Goal: Transaction & Acquisition: Book appointment/travel/reservation

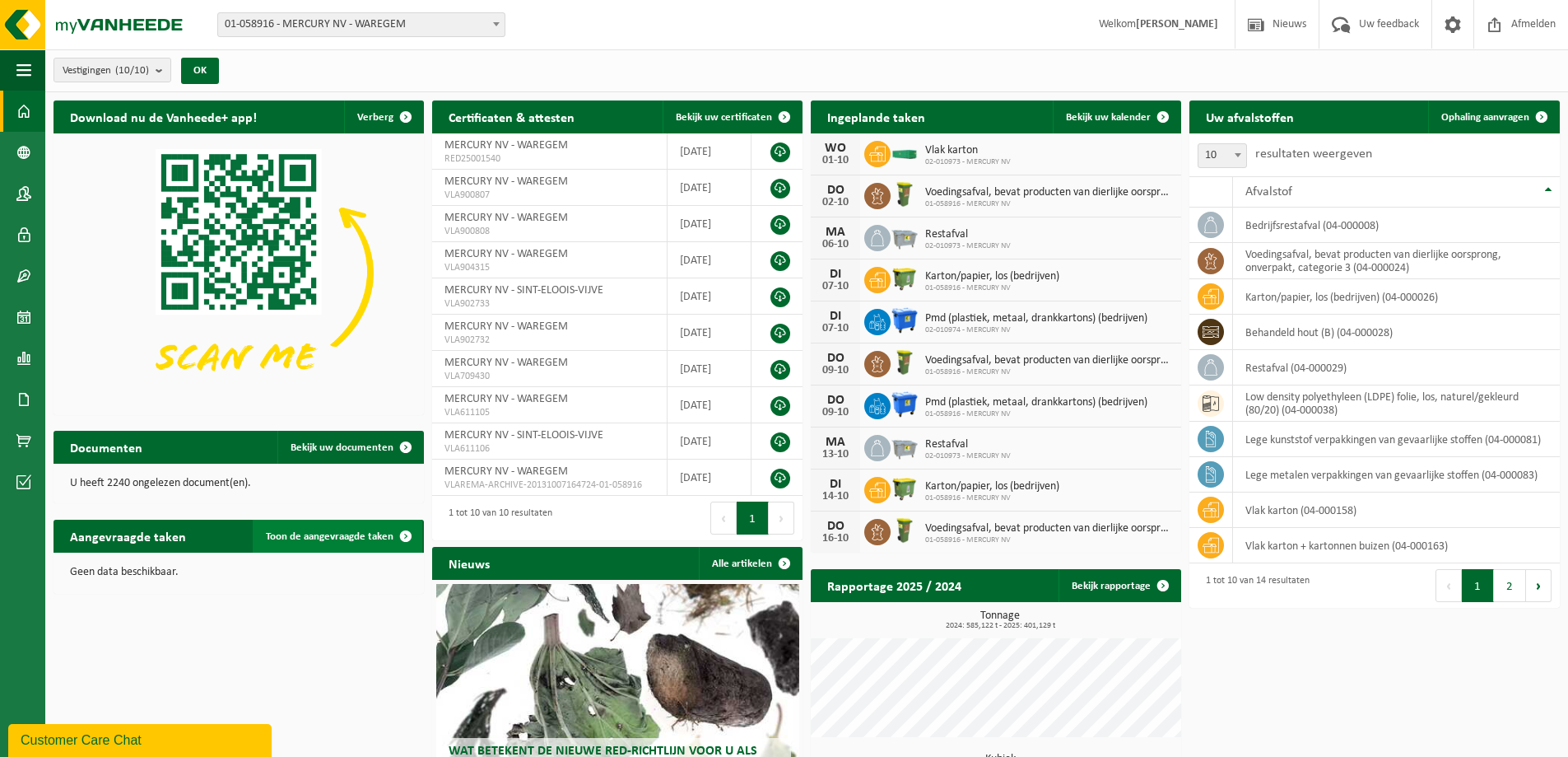
click at [343, 539] on span "Toon de aangevraagde taken" at bounding box center [329, 536] width 128 height 11
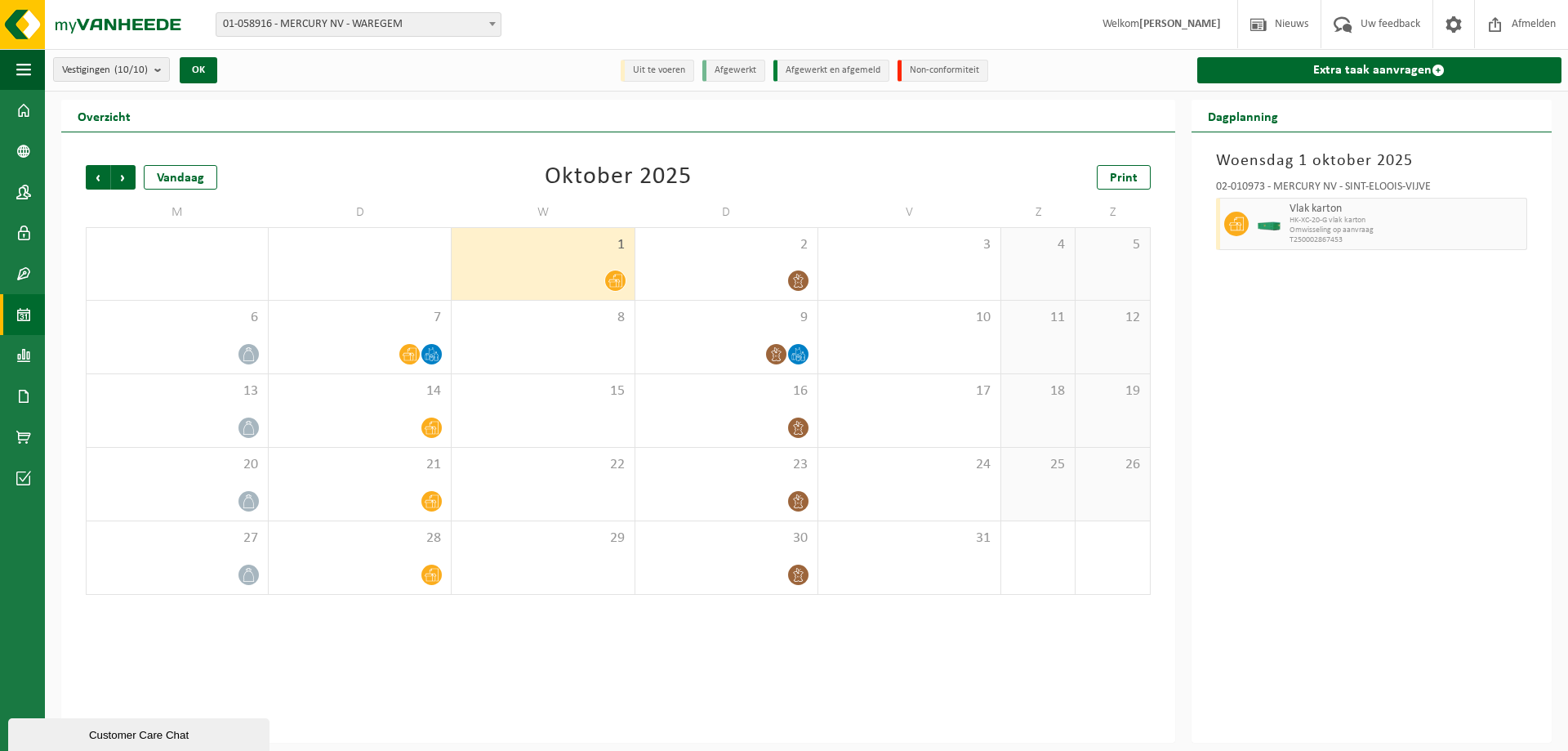
click at [1257, 227] on img at bounding box center [1269, 224] width 24 height 13
click at [755, 571] on div at bounding box center [725, 575] width 166 height 22
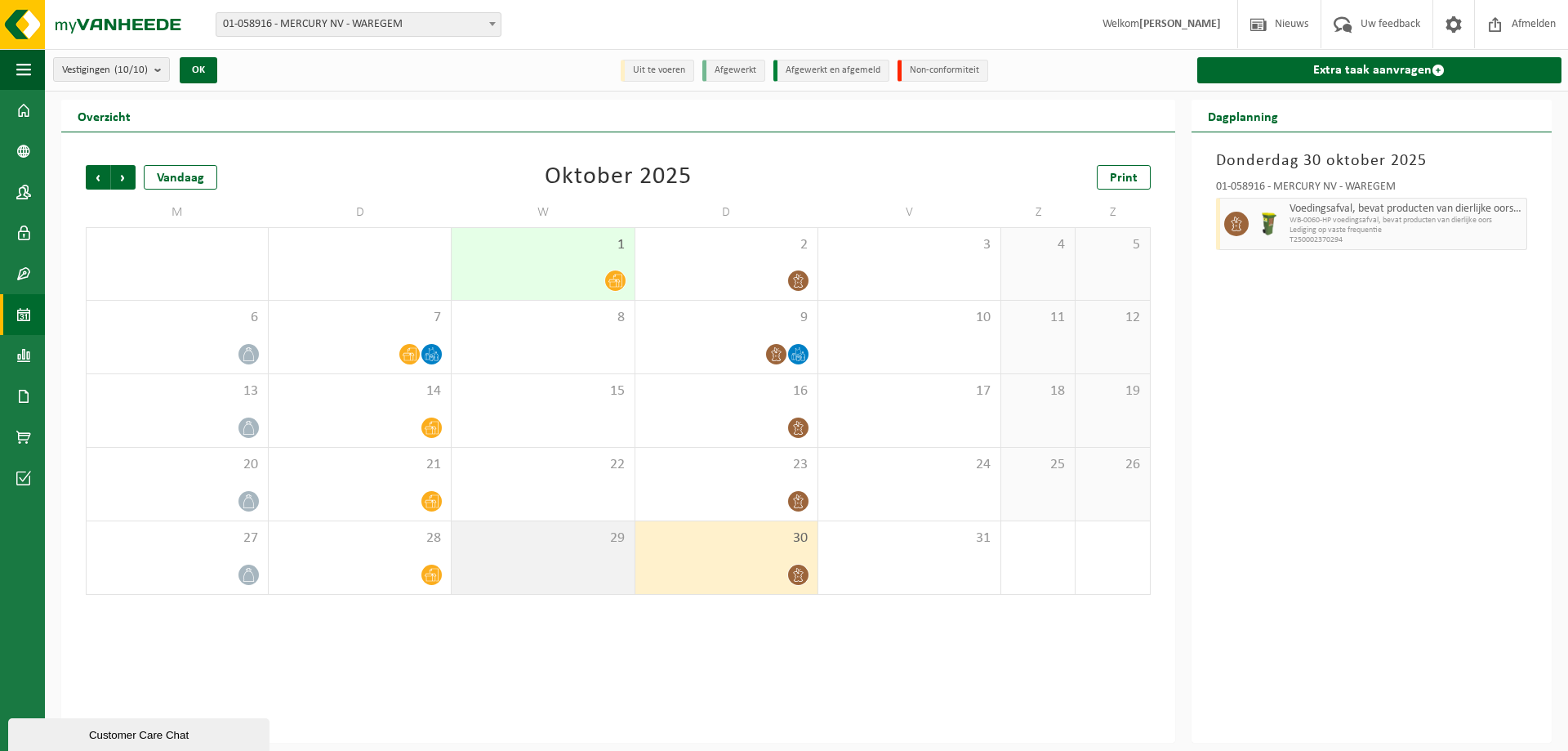
click at [529, 528] on div "29" at bounding box center [542, 557] width 182 height 73
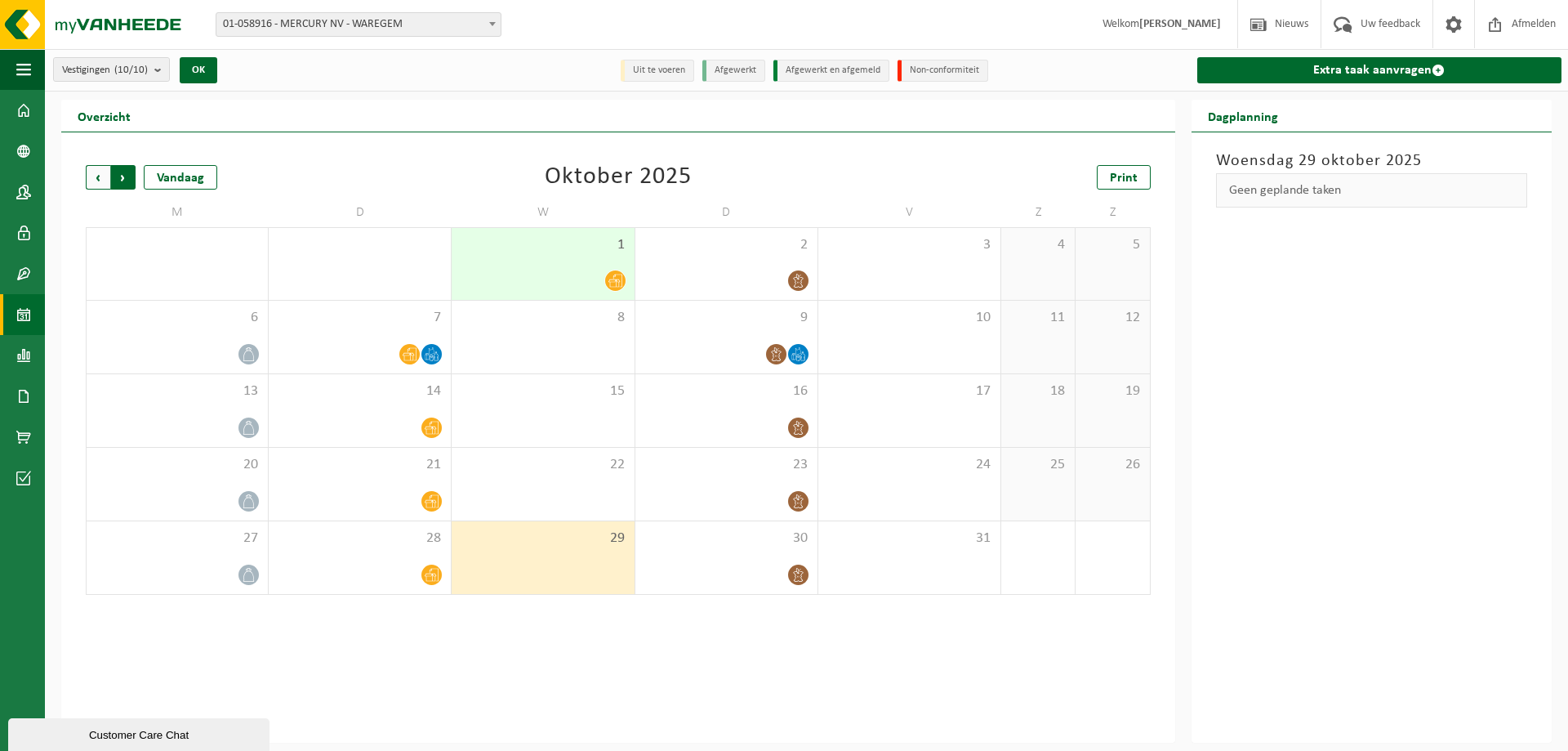
click at [94, 178] on span "Vorige" at bounding box center [98, 176] width 24 height 24
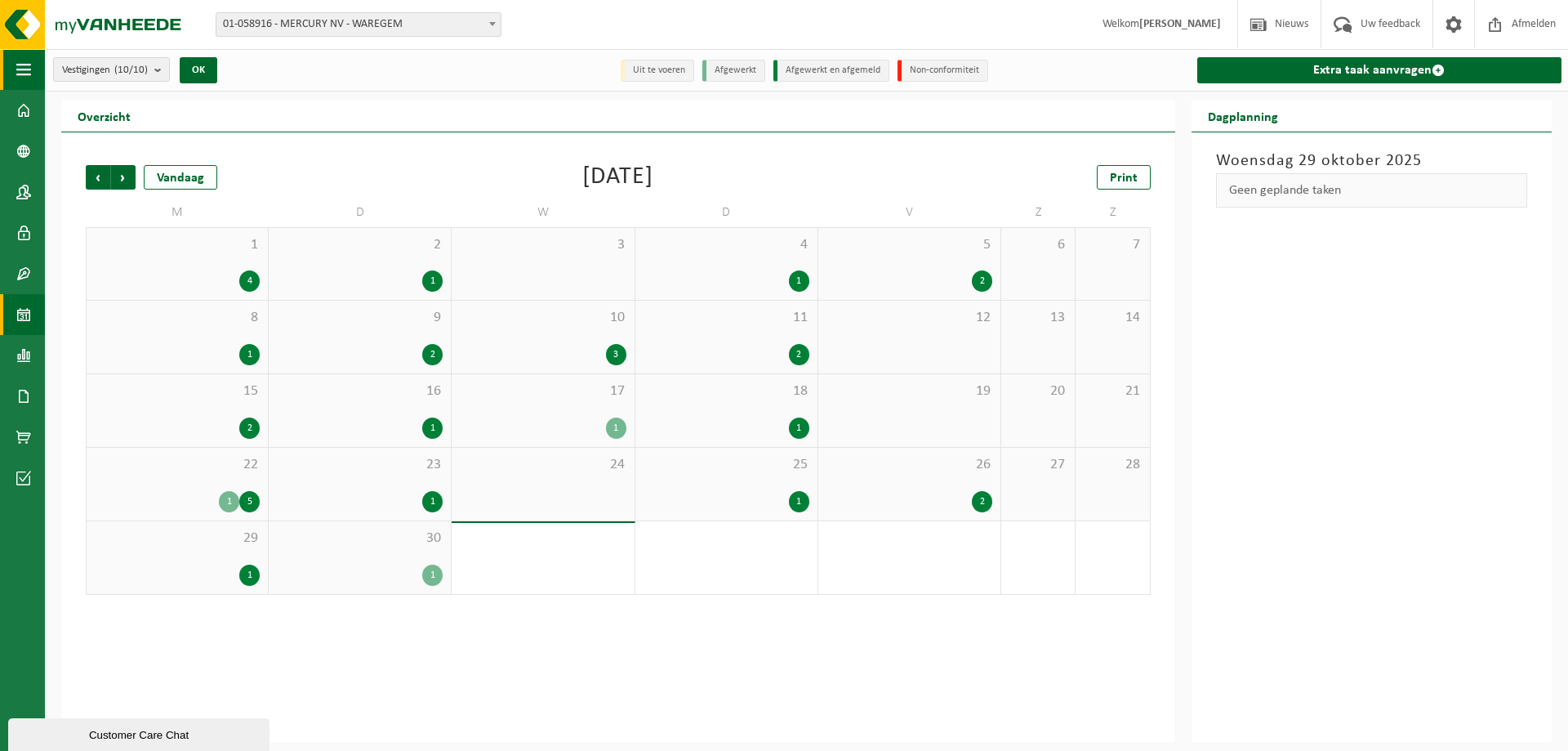
click at [27, 71] on span "button" at bounding box center [23, 70] width 15 height 41
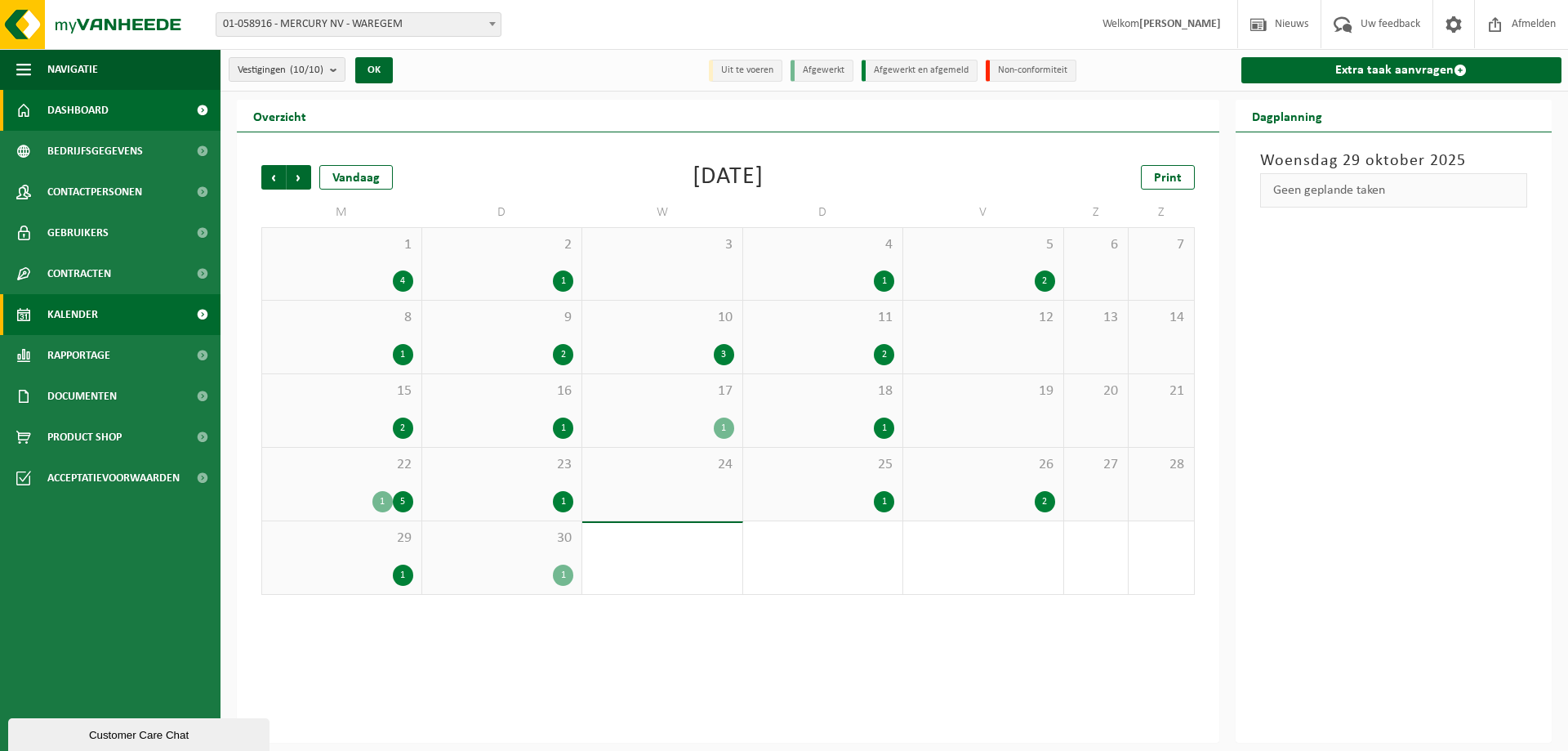
click at [110, 119] on link "Dashboard" at bounding box center [110, 110] width 221 height 41
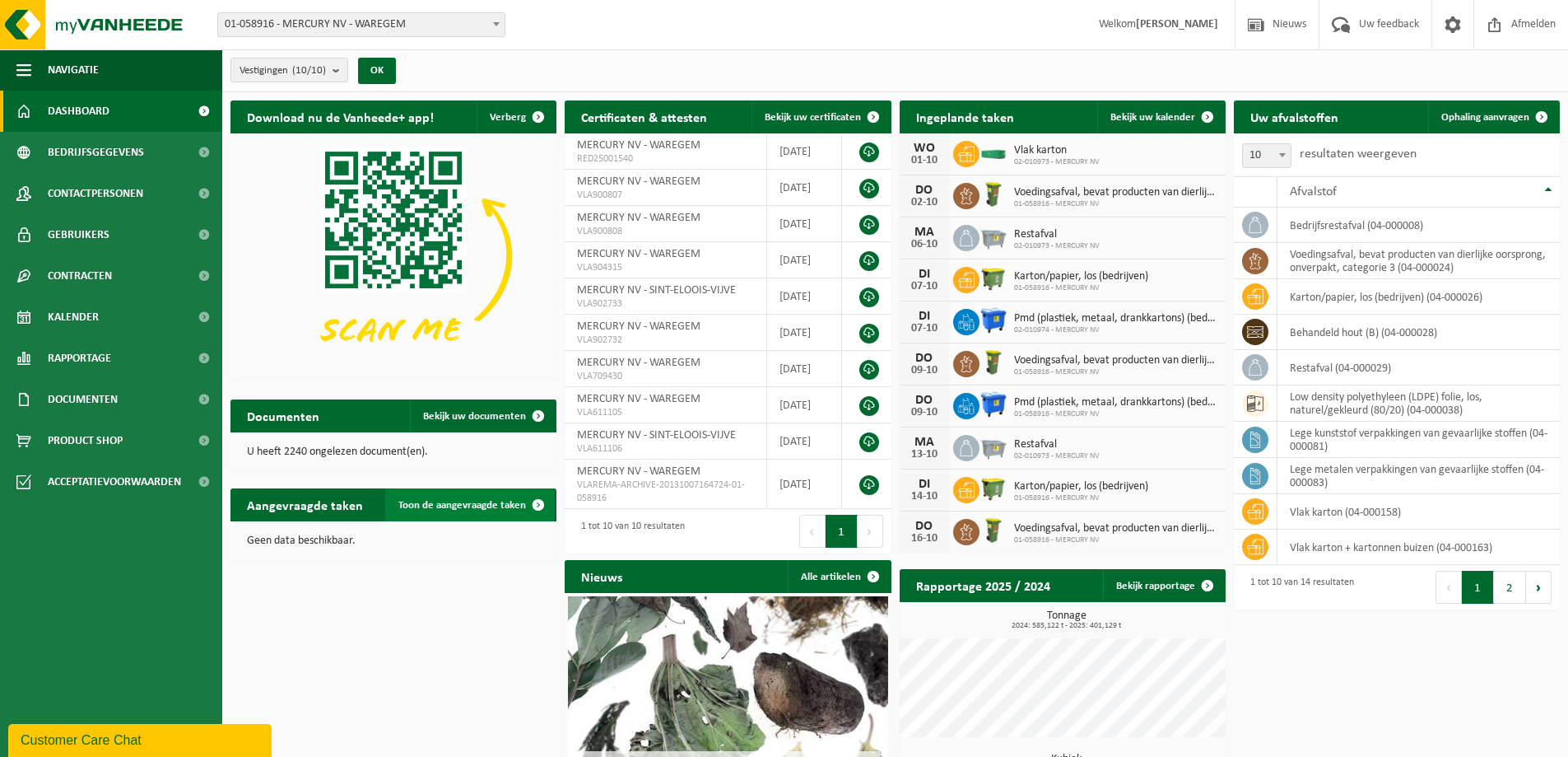
click at [470, 505] on span "Toon de aangevraagde taken" at bounding box center [462, 505] width 128 height 11
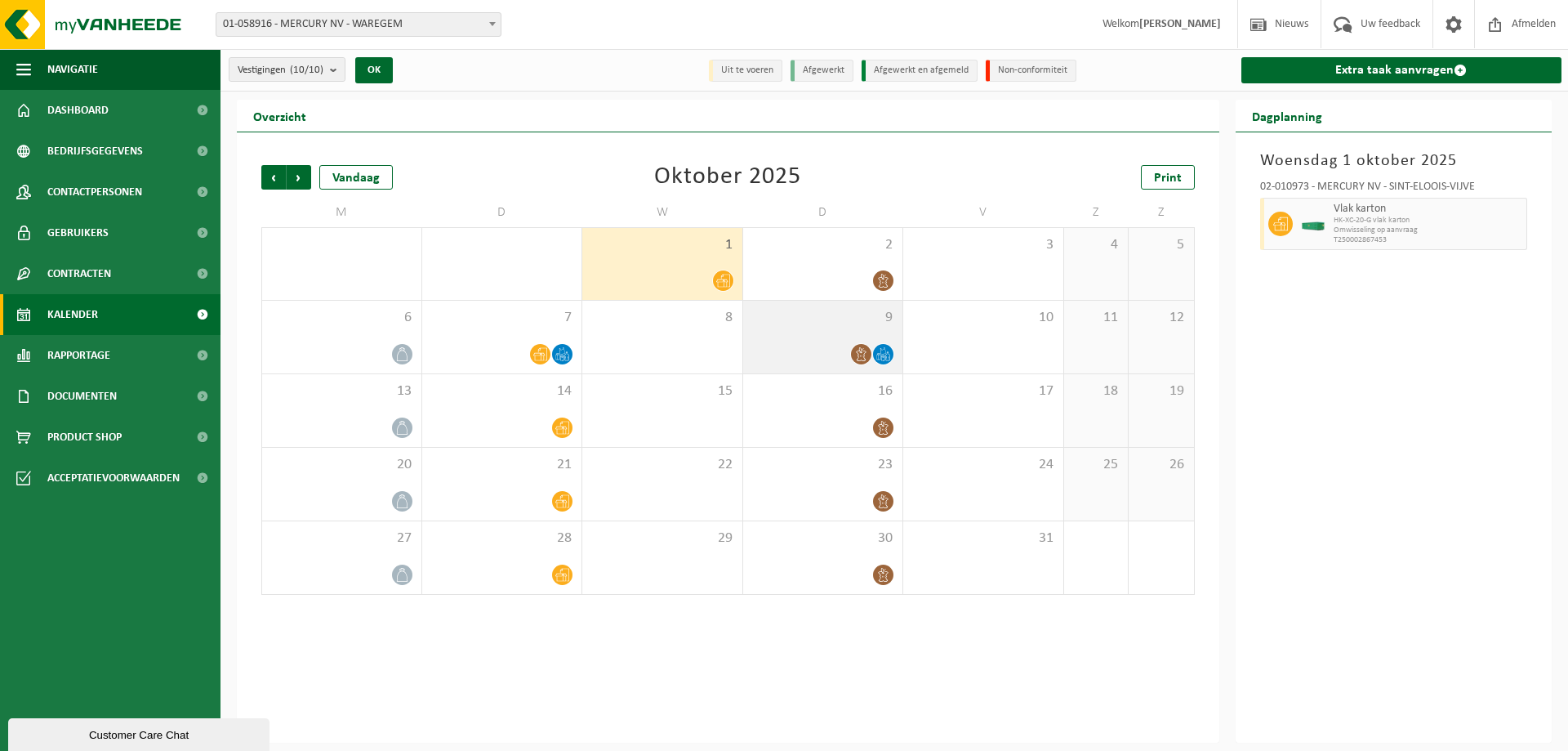
click at [846, 300] on div "9" at bounding box center [822, 336] width 160 height 73
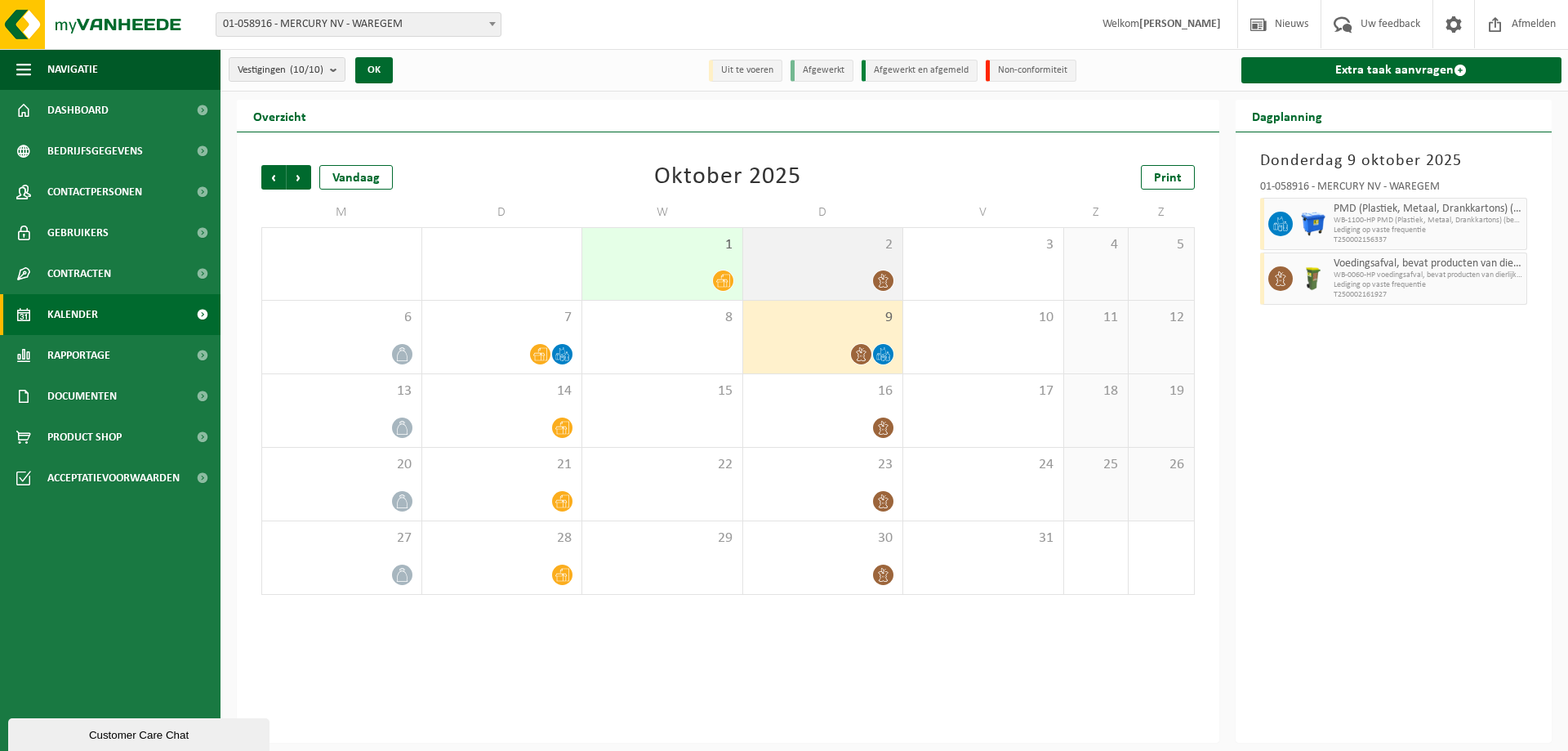
click at [856, 271] on div at bounding box center [823, 280] width 143 height 22
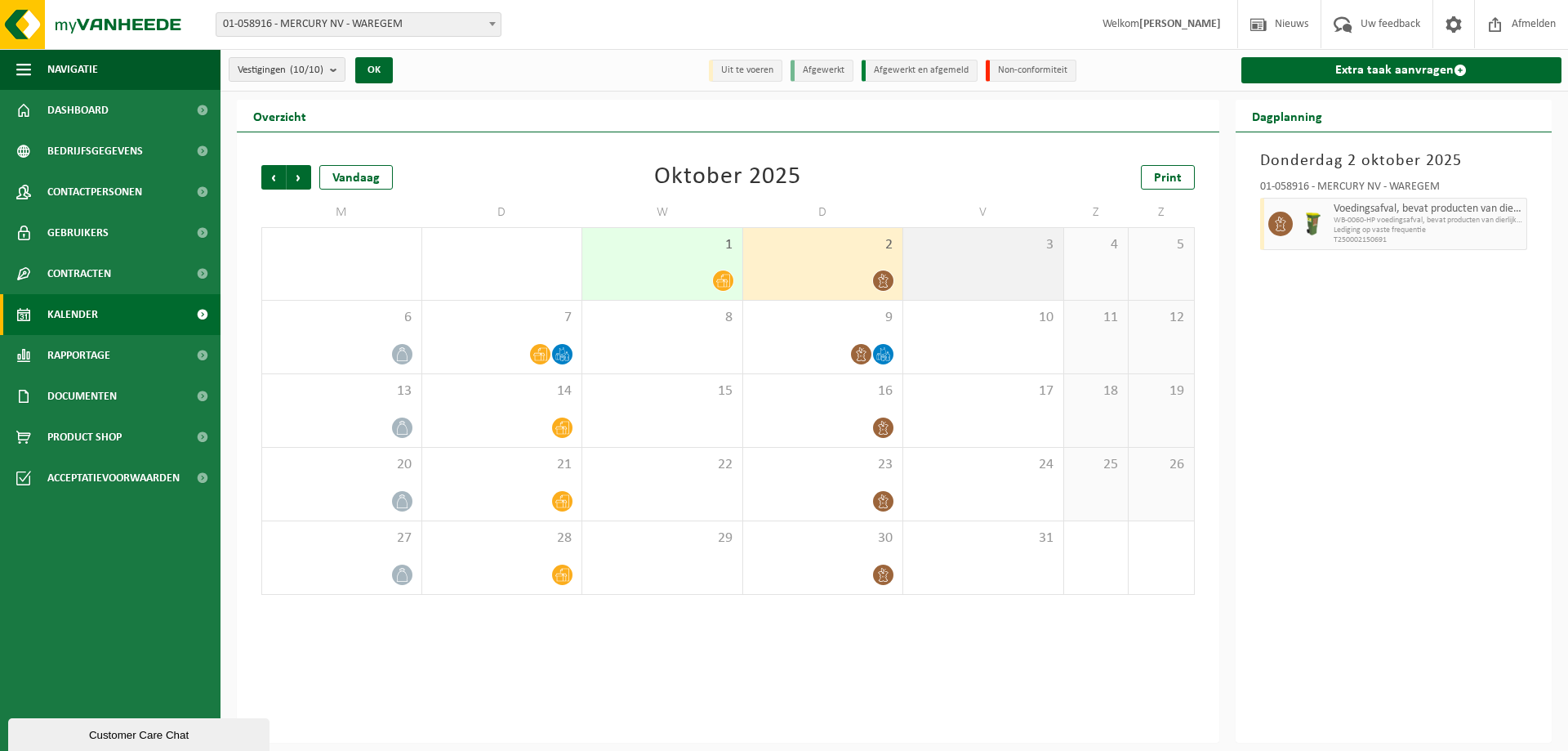
click at [949, 260] on div "3" at bounding box center [983, 264] width 160 height 72
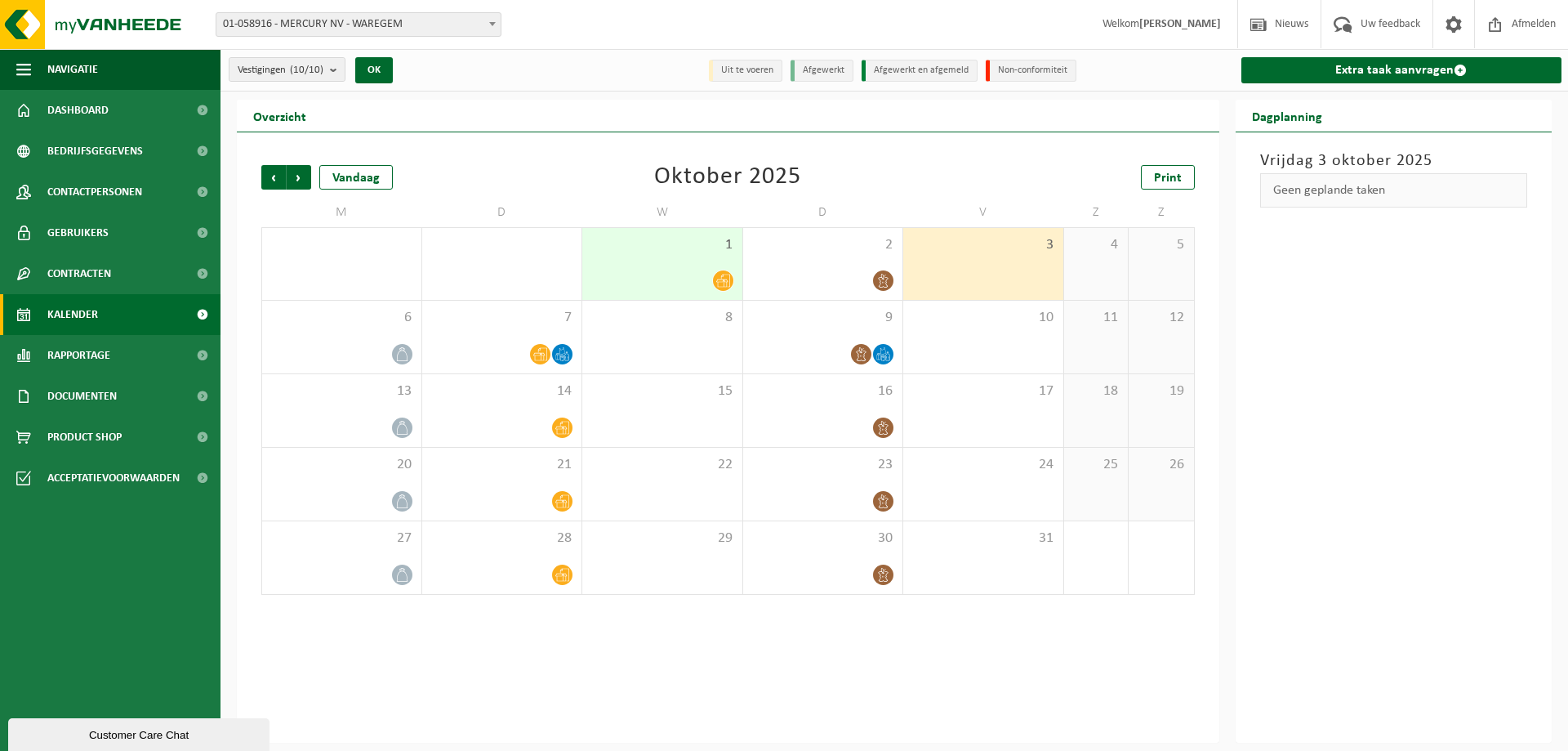
click at [677, 272] on div at bounding box center [662, 280] width 143 height 22
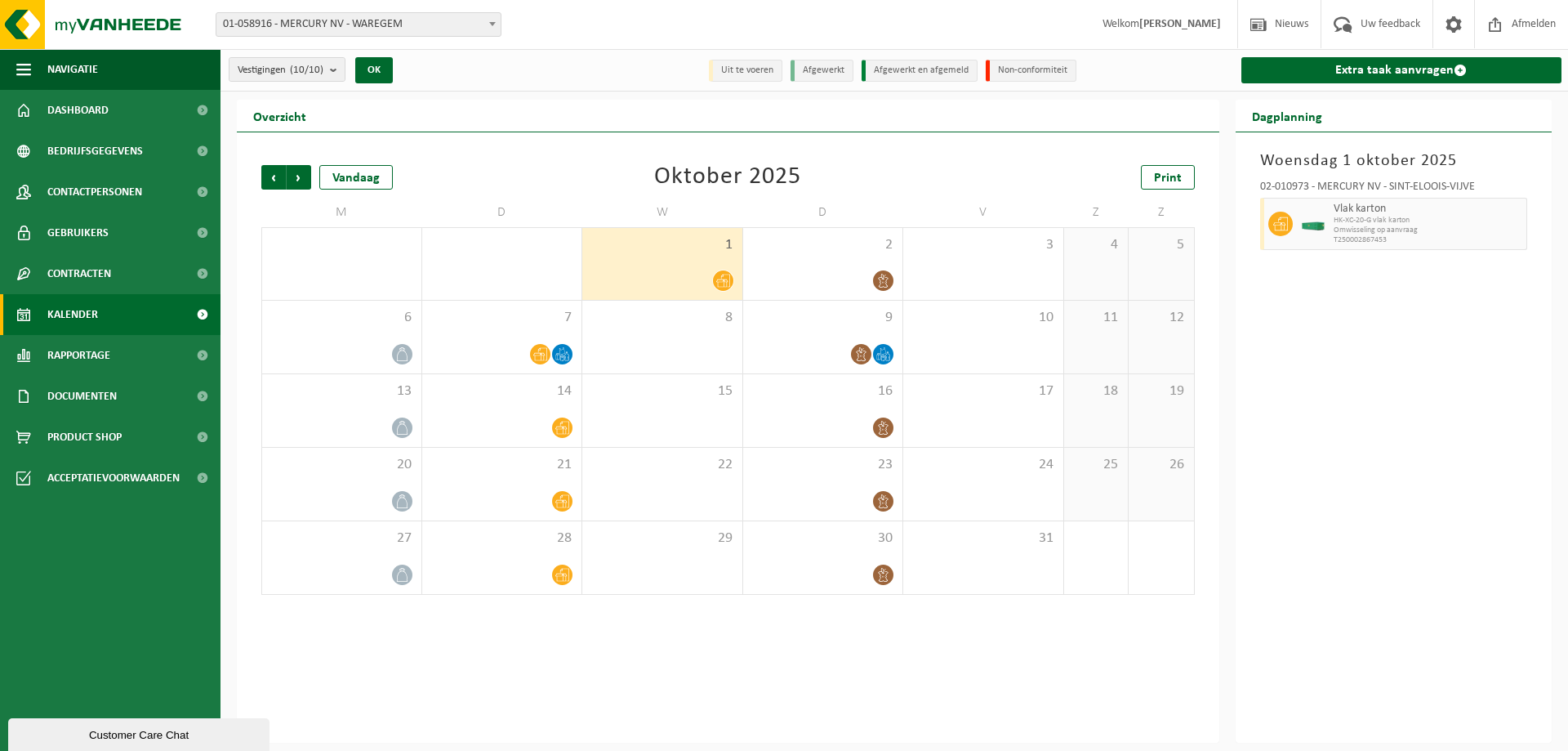
click at [1345, 222] on span "HK-XC-20-G vlak karton" at bounding box center [1429, 221] width 190 height 10
click at [1324, 243] on div at bounding box center [1313, 224] width 33 height 52
click at [687, 278] on div at bounding box center [662, 280] width 143 height 22
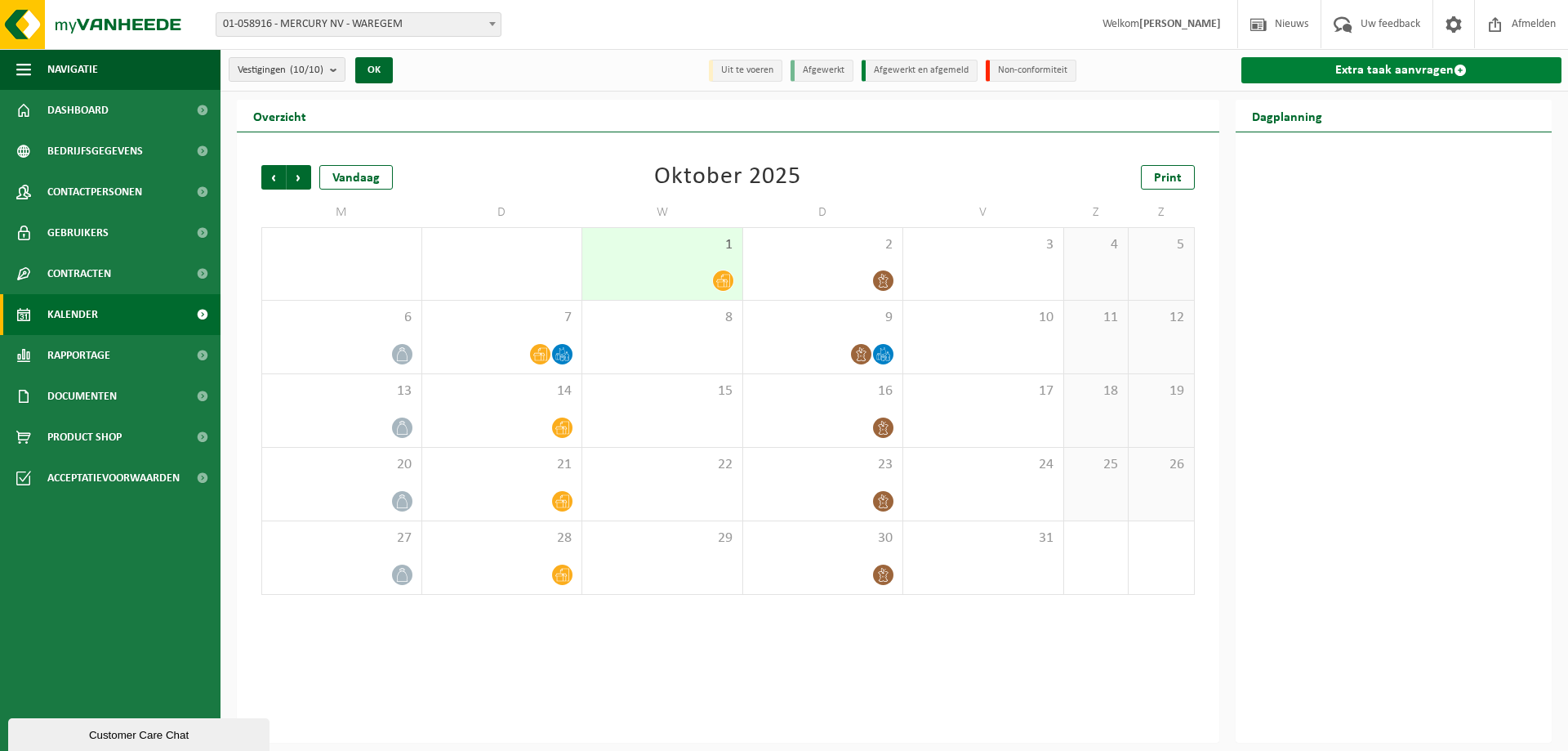
click at [1471, 69] on link "Extra taak aanvragen" at bounding box center [1401, 70] width 321 height 26
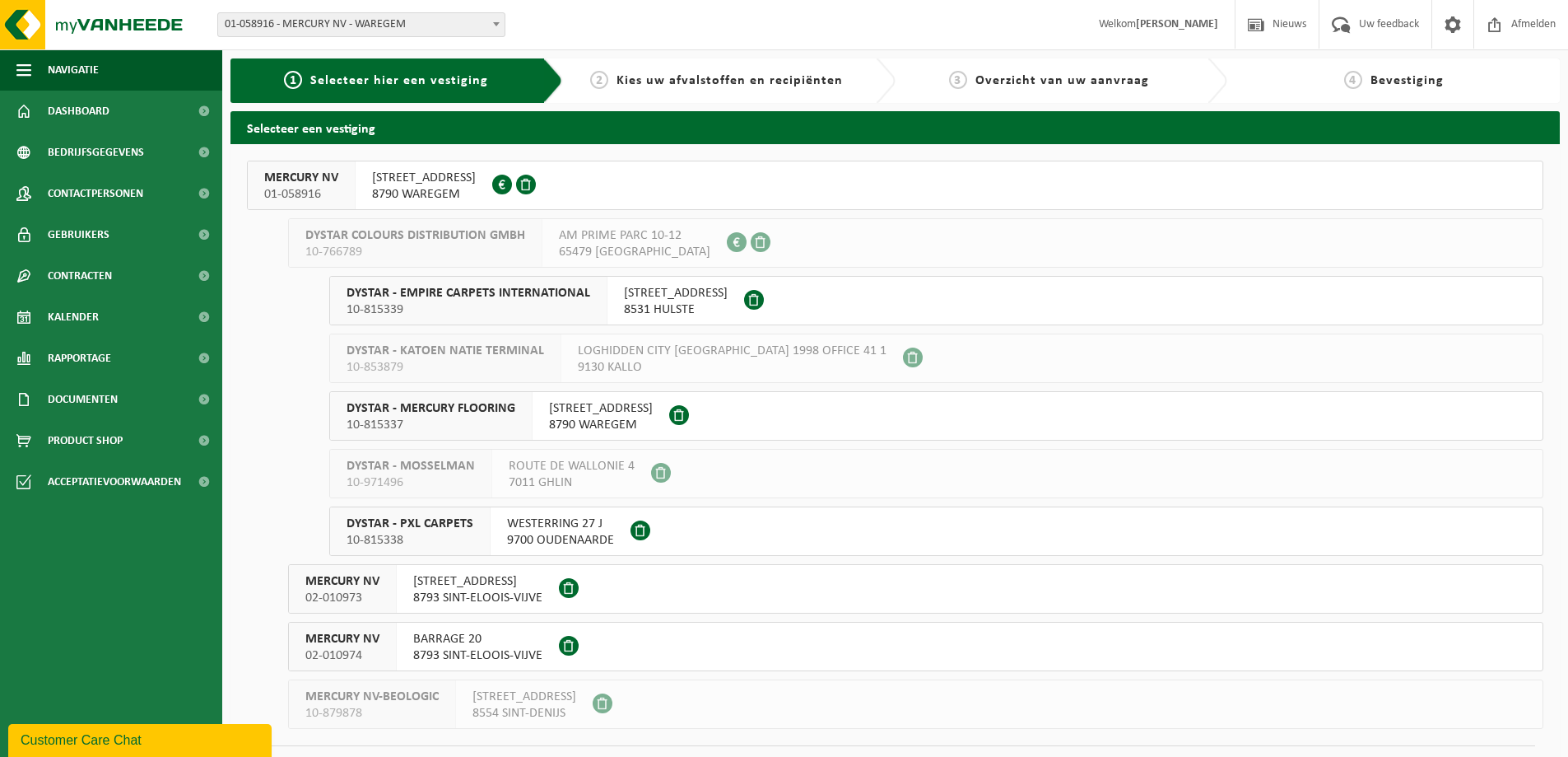
click at [454, 160] on button "MERCURY NV 01-058916 [STREET_ADDRESS] 0431.567.153" at bounding box center [895, 185] width 1297 height 50
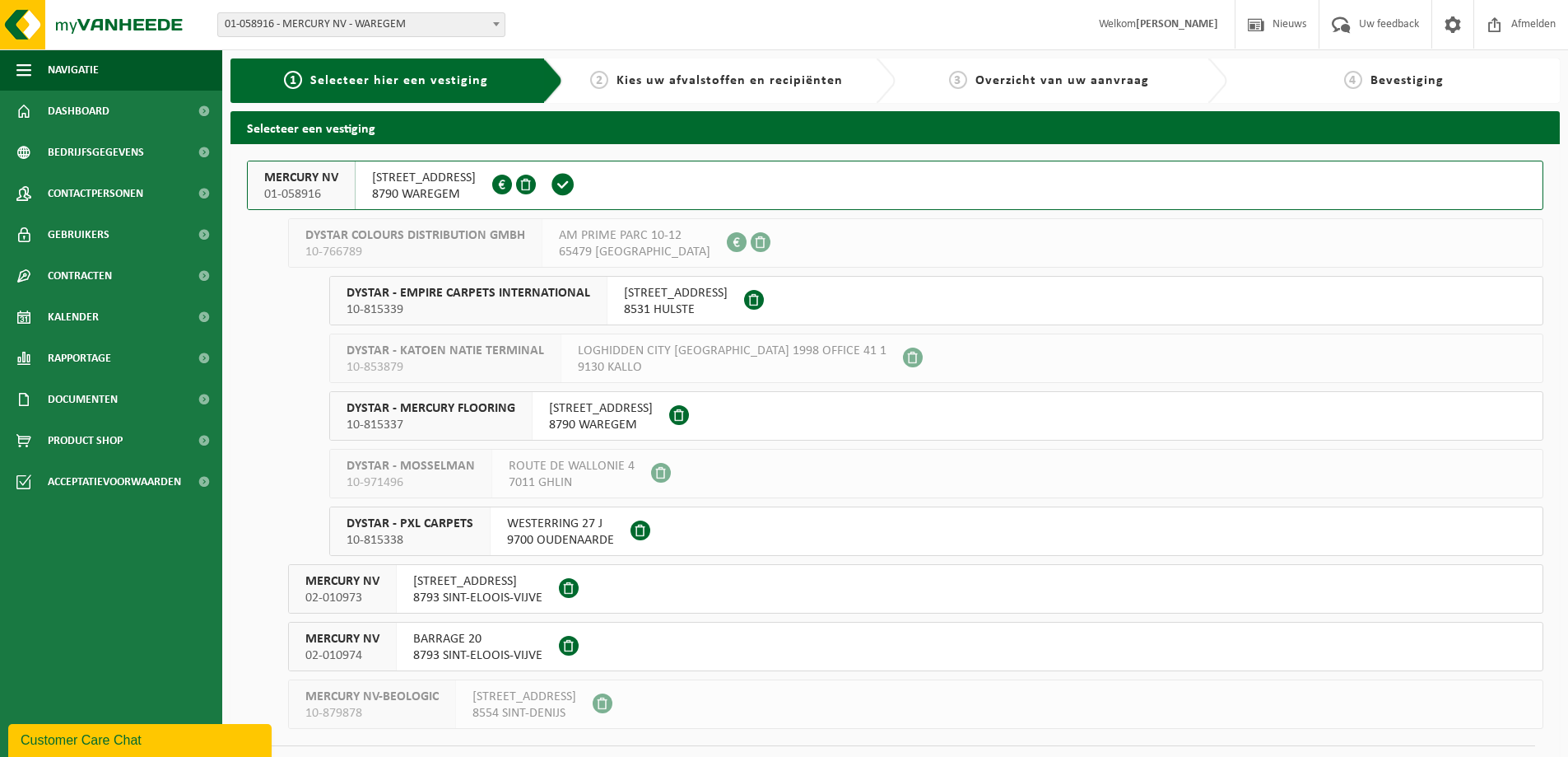
click at [452, 193] on span "8790 WAREGEM" at bounding box center [424, 194] width 103 height 17
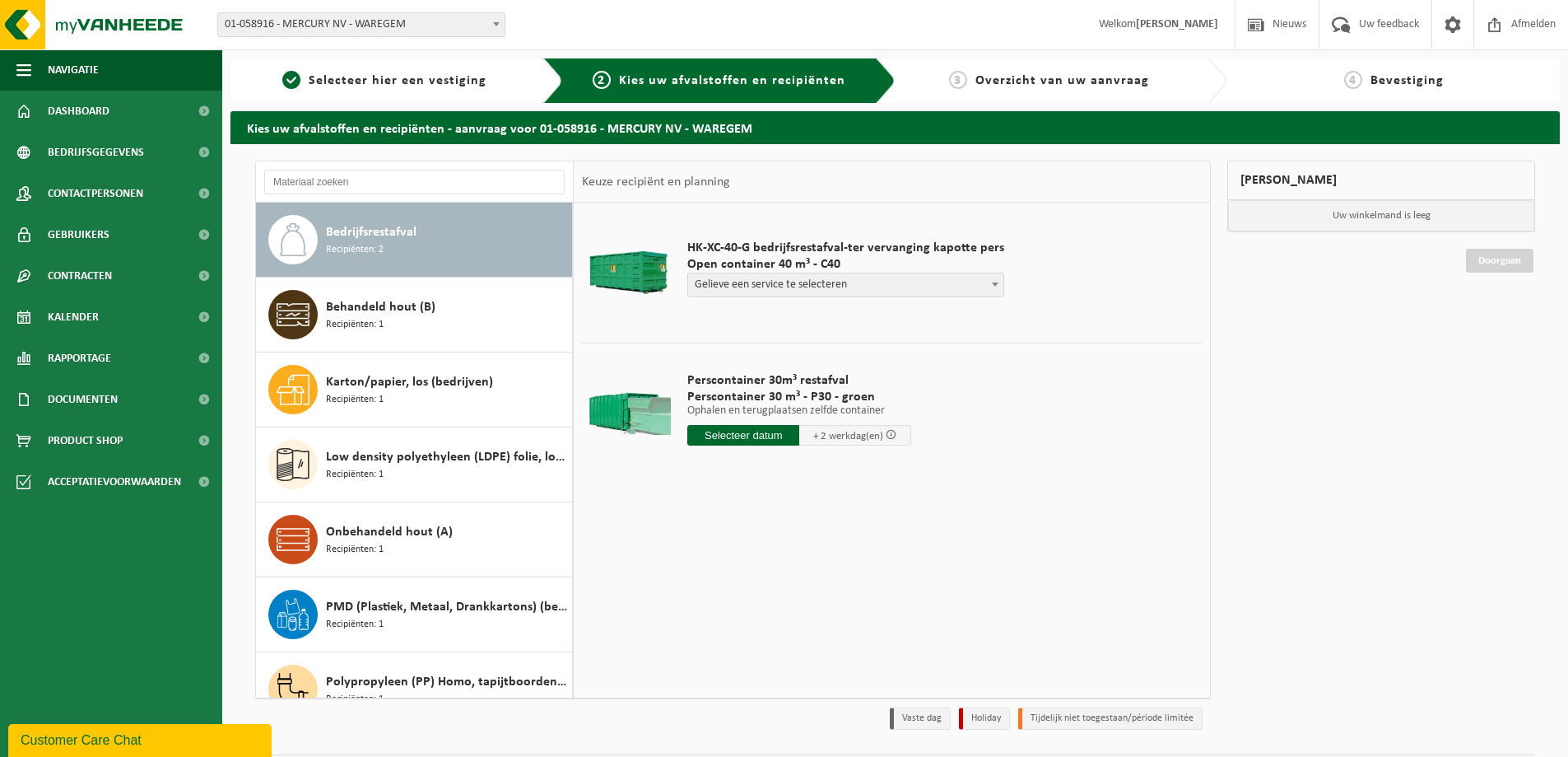
click at [392, 253] on div "Bedrijfsrestafval Recipiënten: 2" at bounding box center [447, 239] width 242 height 50
click at [757, 281] on span "Gelieve een service te selecteren" at bounding box center [846, 285] width 315 height 23
select select "P2PL-VEL-055328_HK-XC-40-GN-00_04-000008_46"
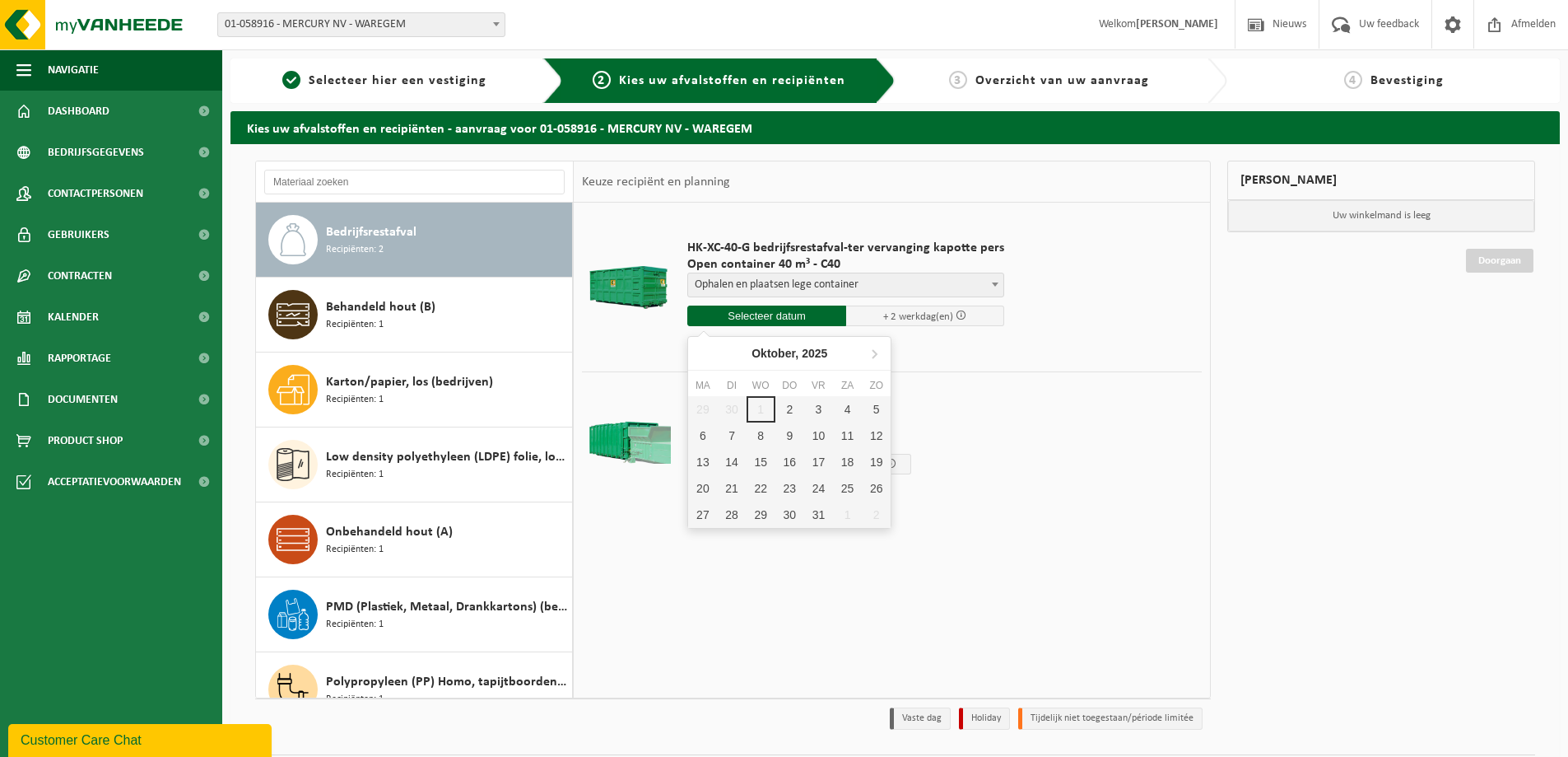
click at [763, 308] on input "text" at bounding box center [766, 315] width 159 height 21
click at [787, 412] on div "2" at bounding box center [790, 409] width 29 height 26
type input "Van 2025-10-02"
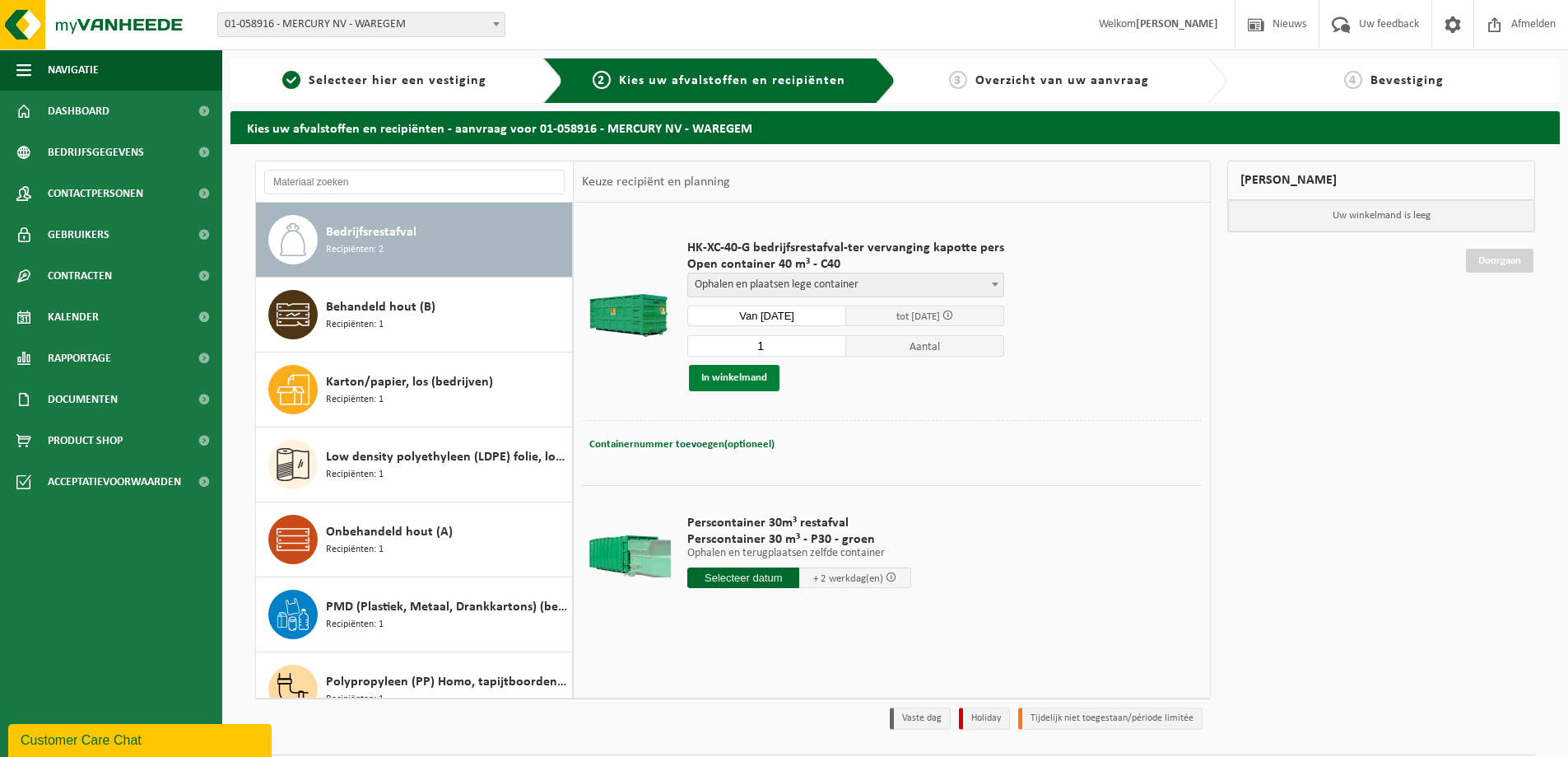
click at [745, 375] on button "In winkelmand" at bounding box center [734, 378] width 91 height 26
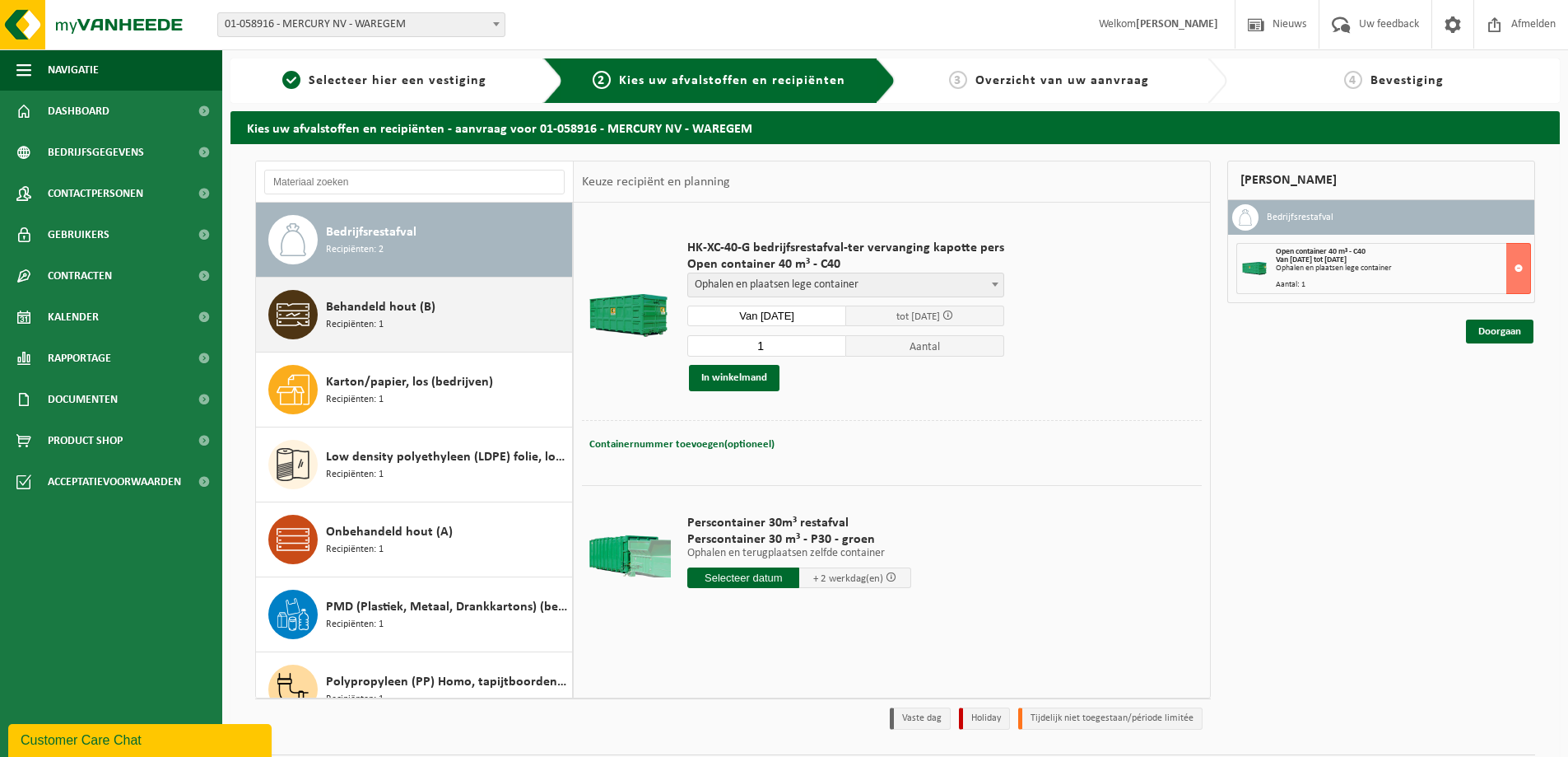
click at [381, 331] on div "Behandeld hout (B) Recipiënten: 1" at bounding box center [447, 315] width 242 height 50
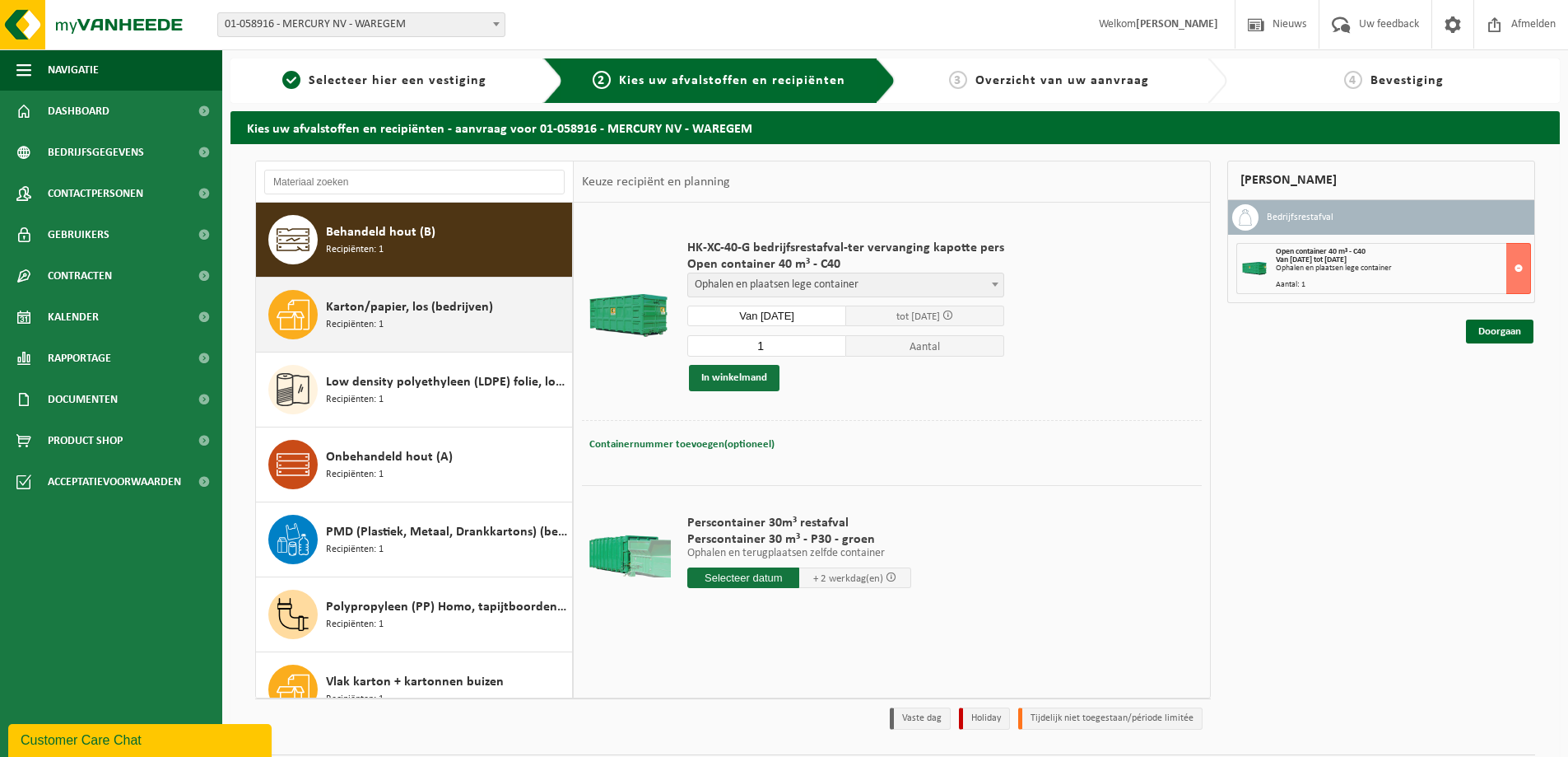
scroll to position [75, 0]
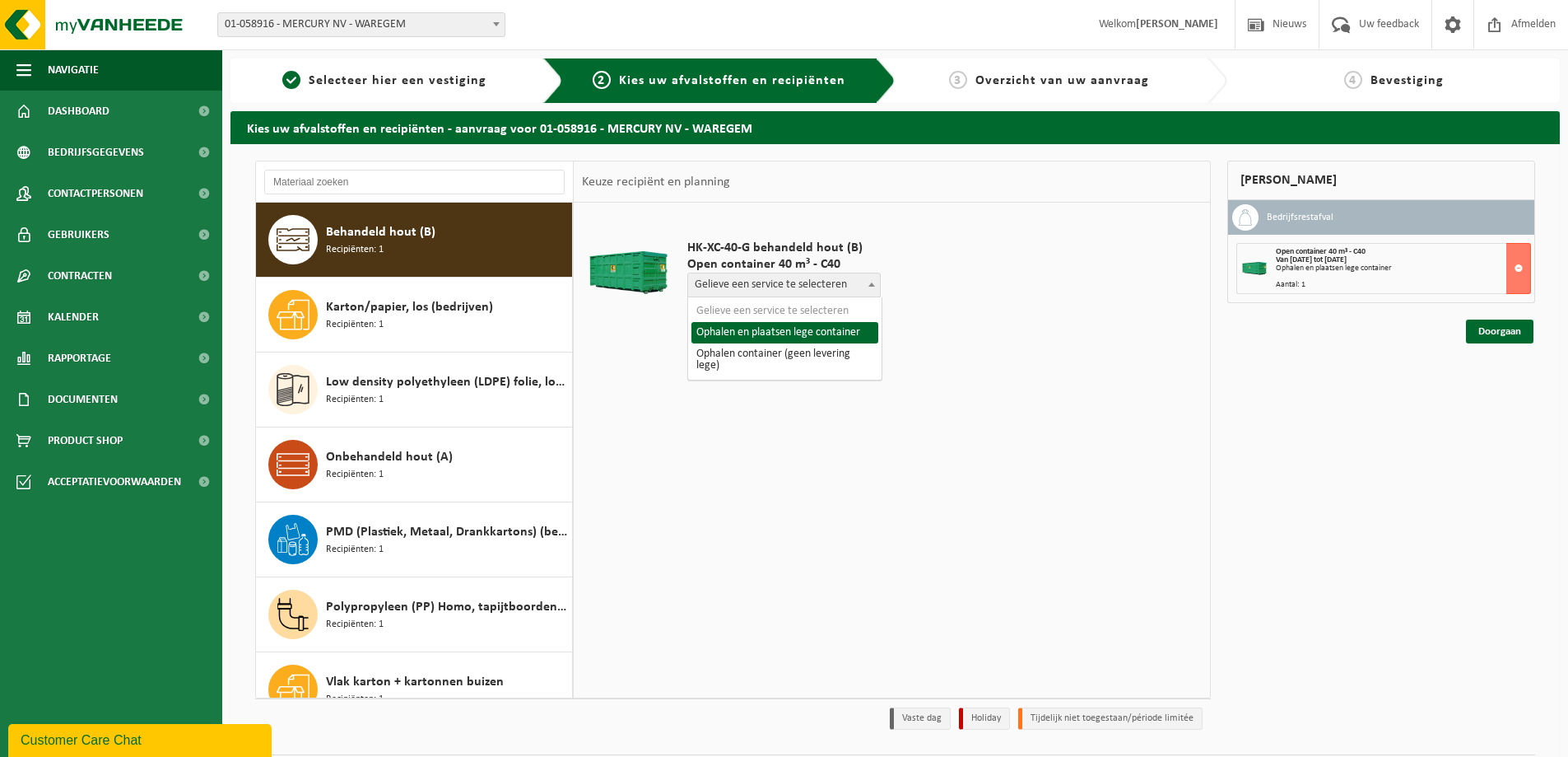
click at [762, 288] on span "Gelieve een service te selecteren" at bounding box center [784, 285] width 191 height 23
select select "P2PL-VEL-076401_HK-XC-40-GN-00_04-000028_46"
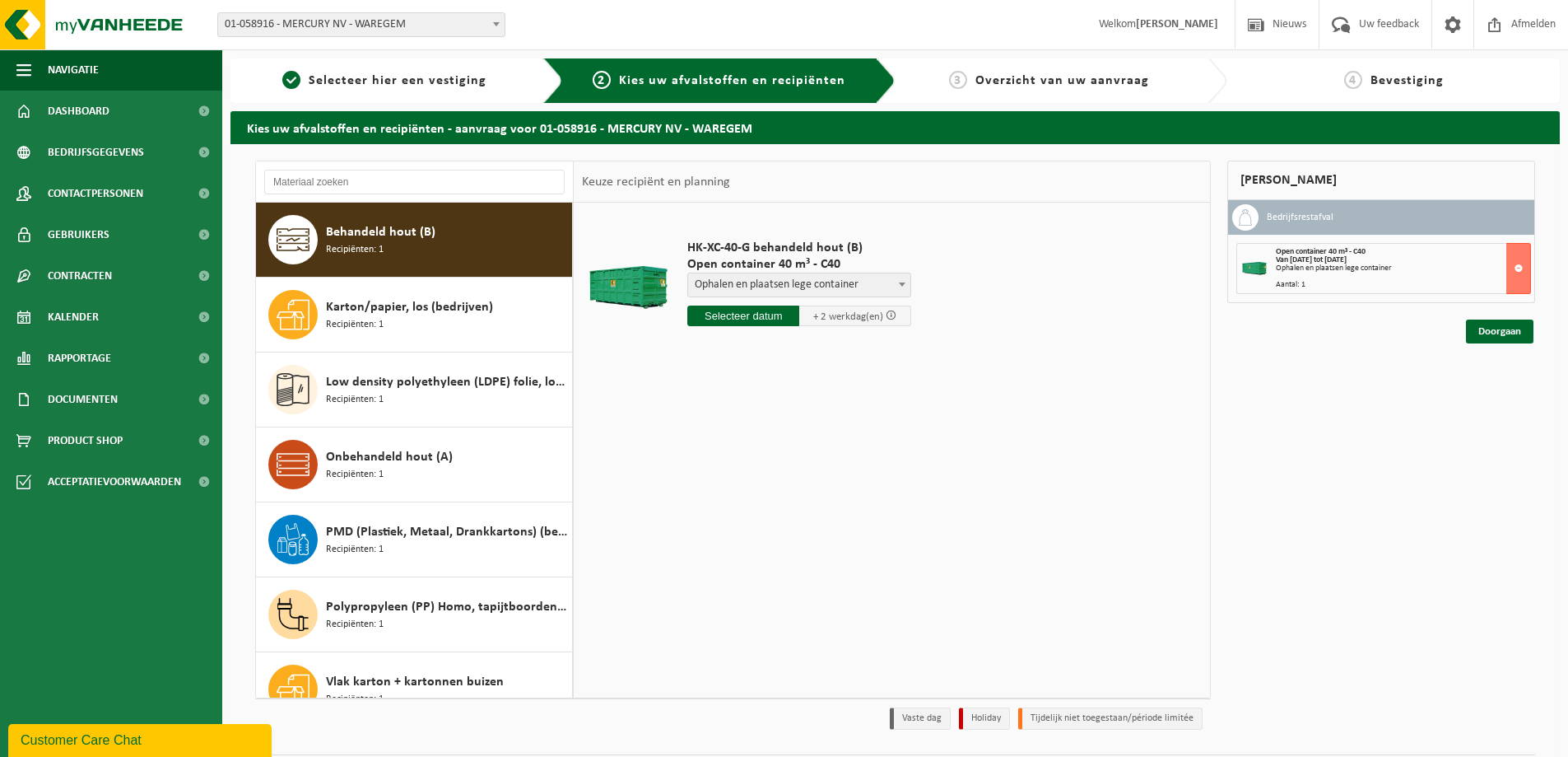
click at [744, 315] on input "text" at bounding box center [743, 315] width 112 height 21
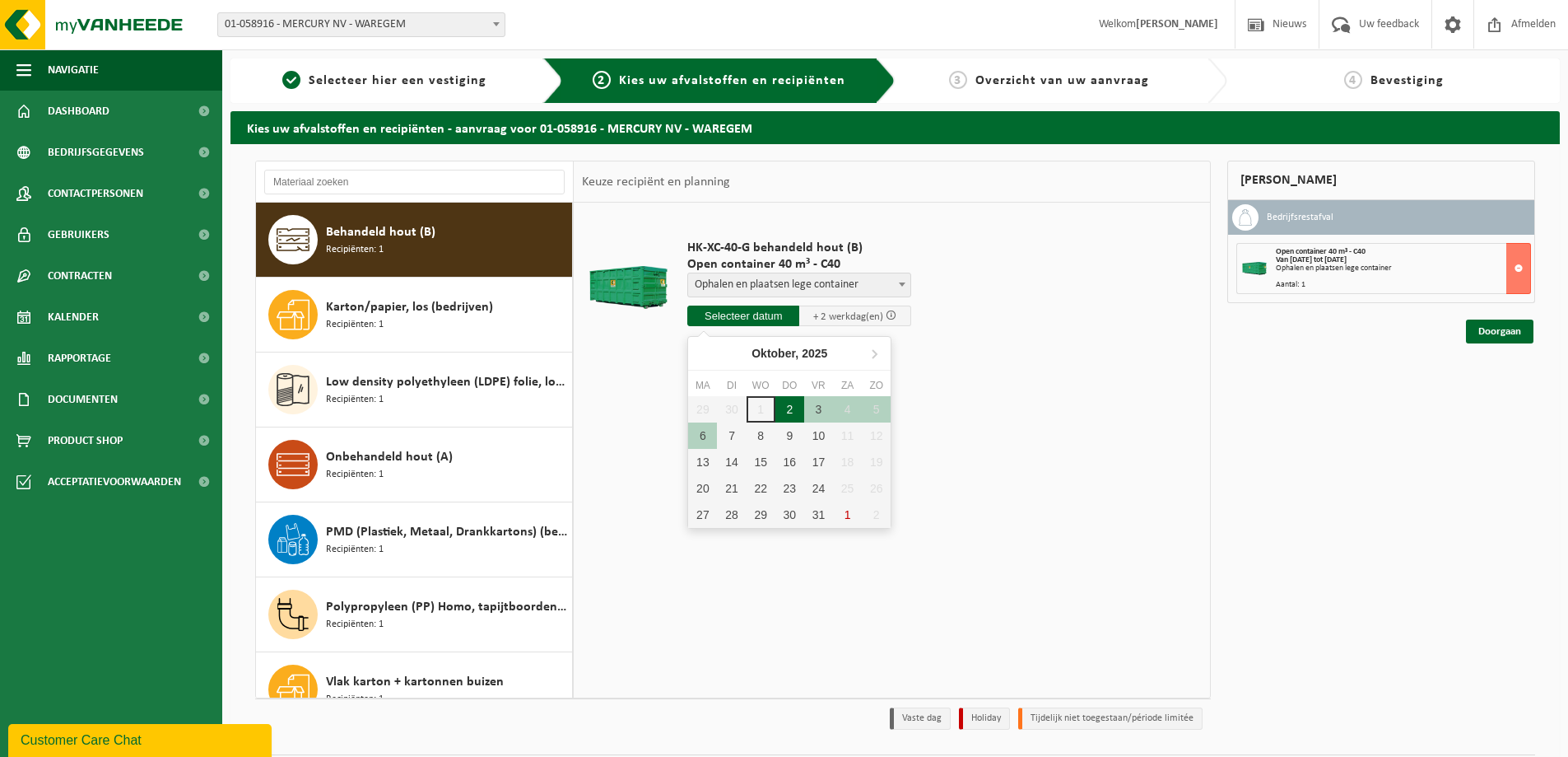
click at [785, 413] on div "2" at bounding box center [790, 409] width 29 height 26
type input "Van 2025-10-02"
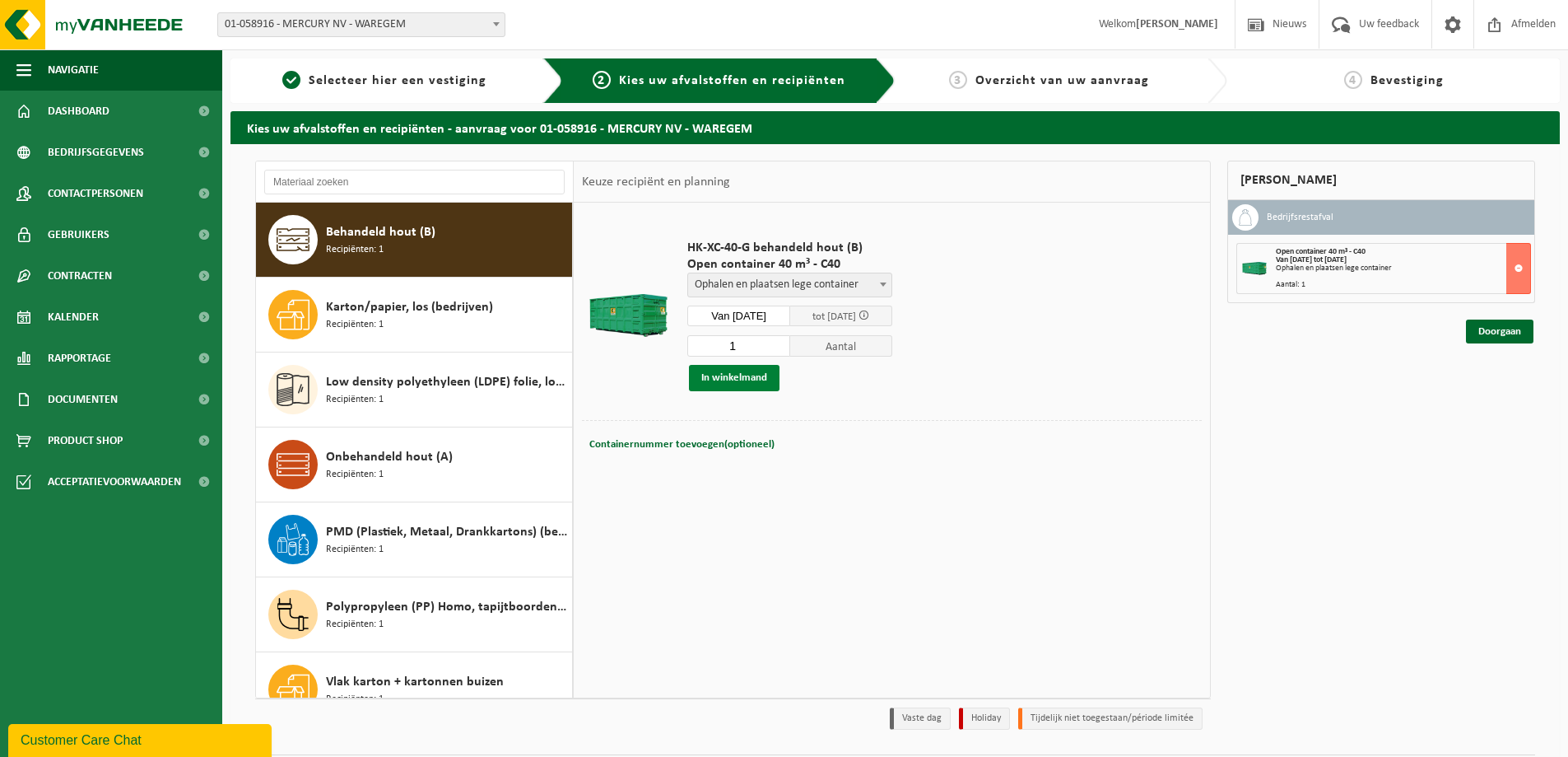
click at [727, 375] on button "In winkelmand" at bounding box center [734, 378] width 91 height 26
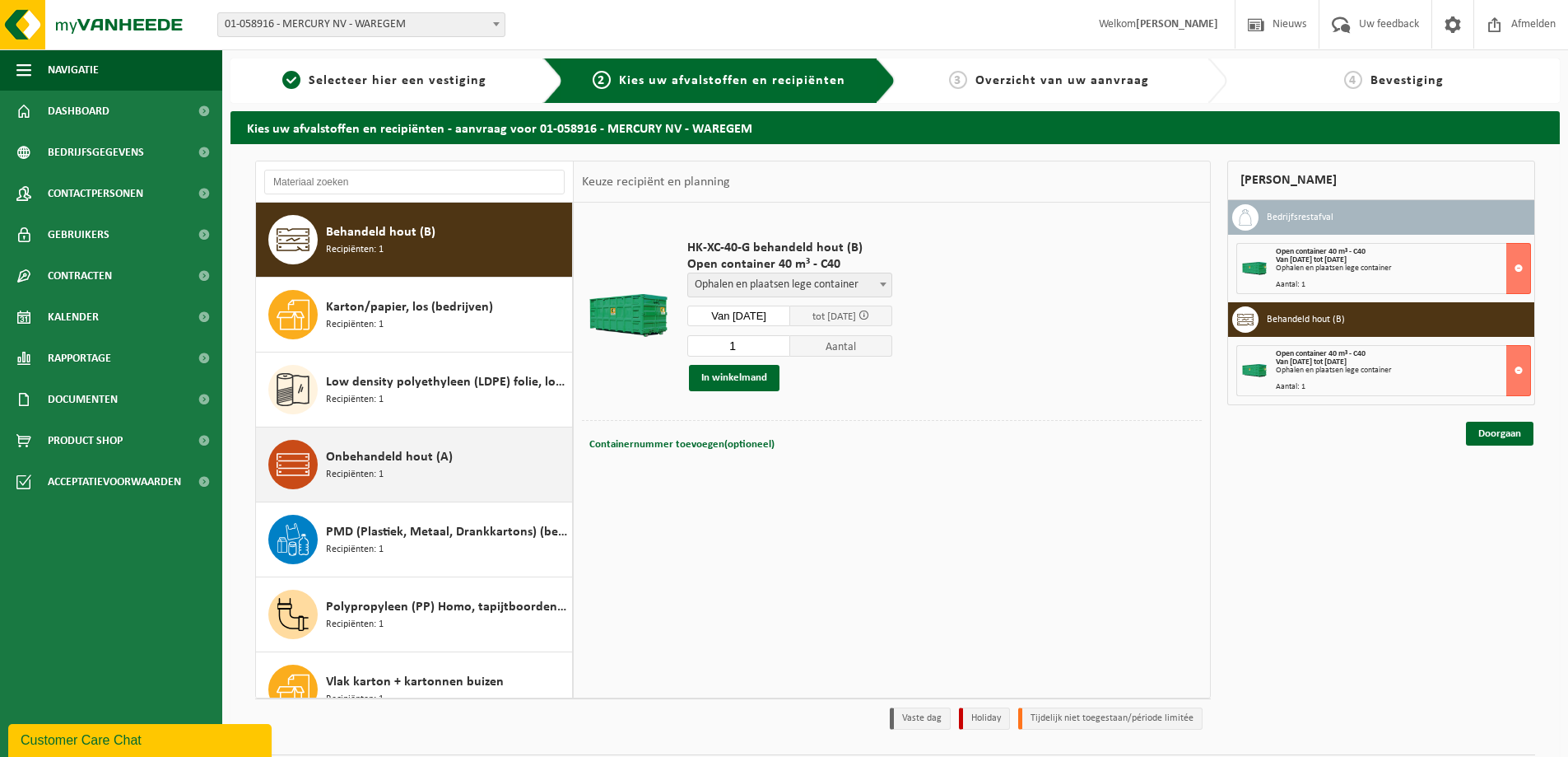
click at [391, 467] on div "Onbehandeld hout (A) Recipiënten: 1" at bounding box center [447, 464] width 242 height 50
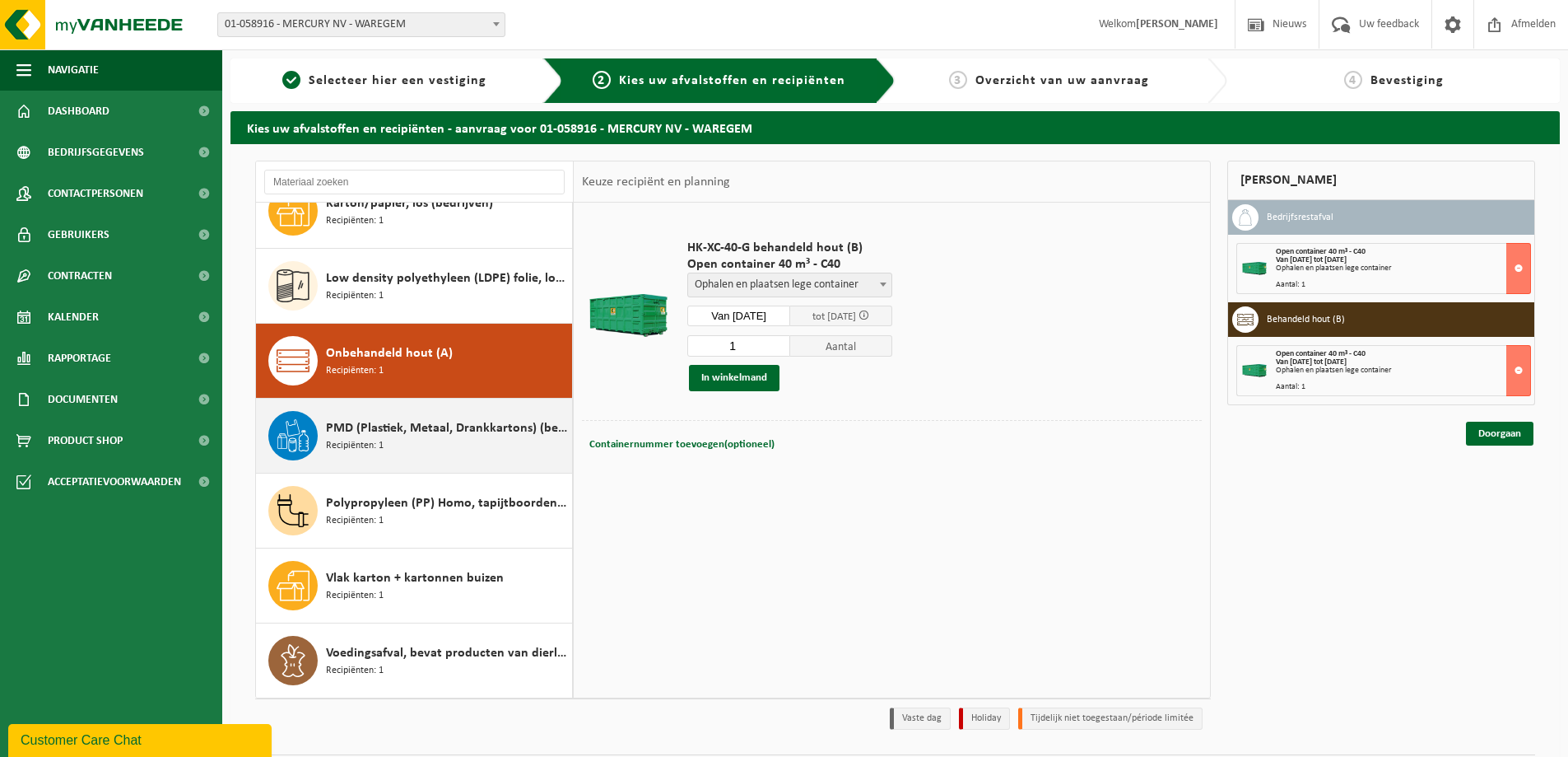
scroll to position [179, 0]
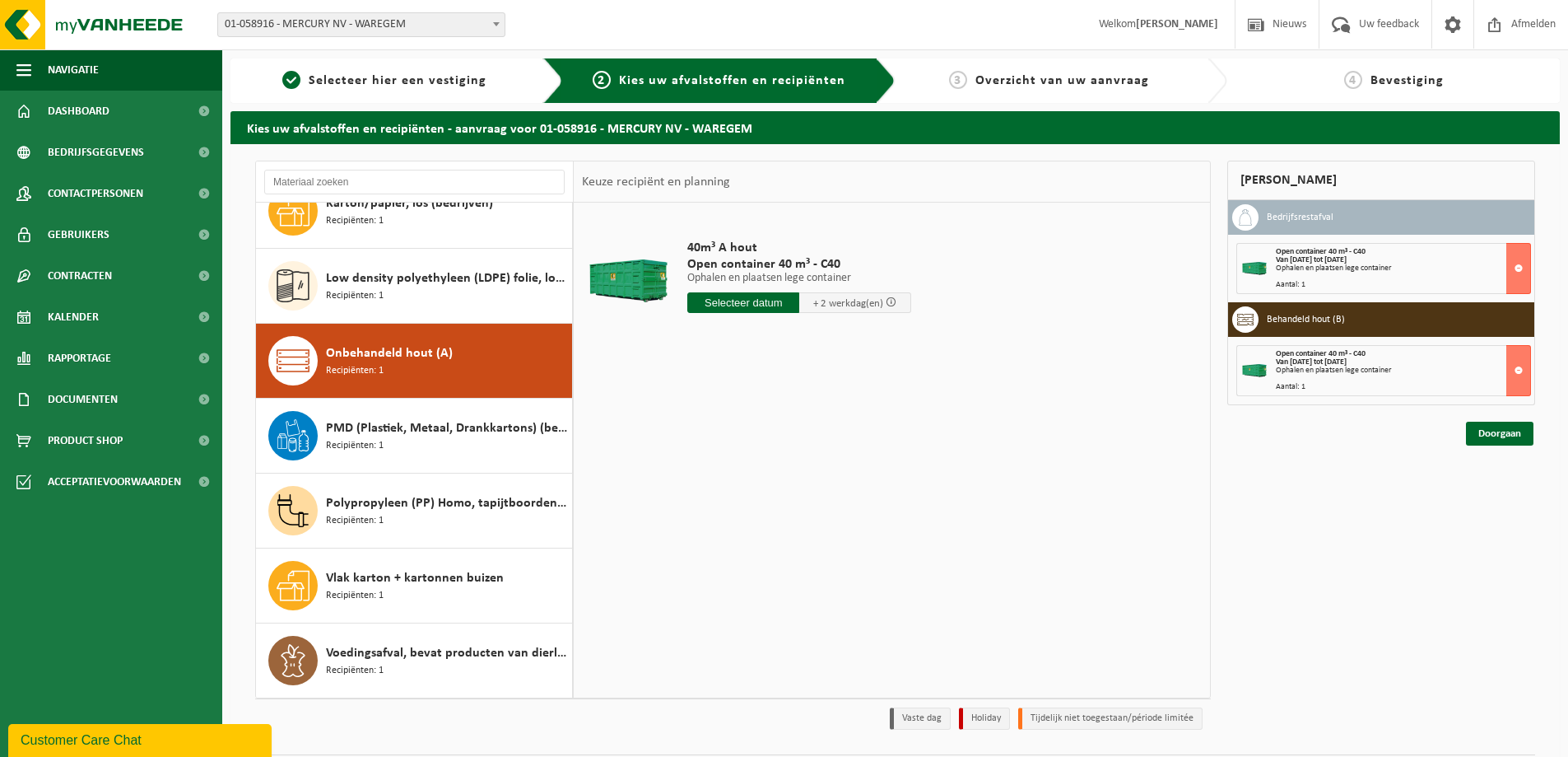
click at [749, 303] on input "text" at bounding box center [743, 302] width 112 height 21
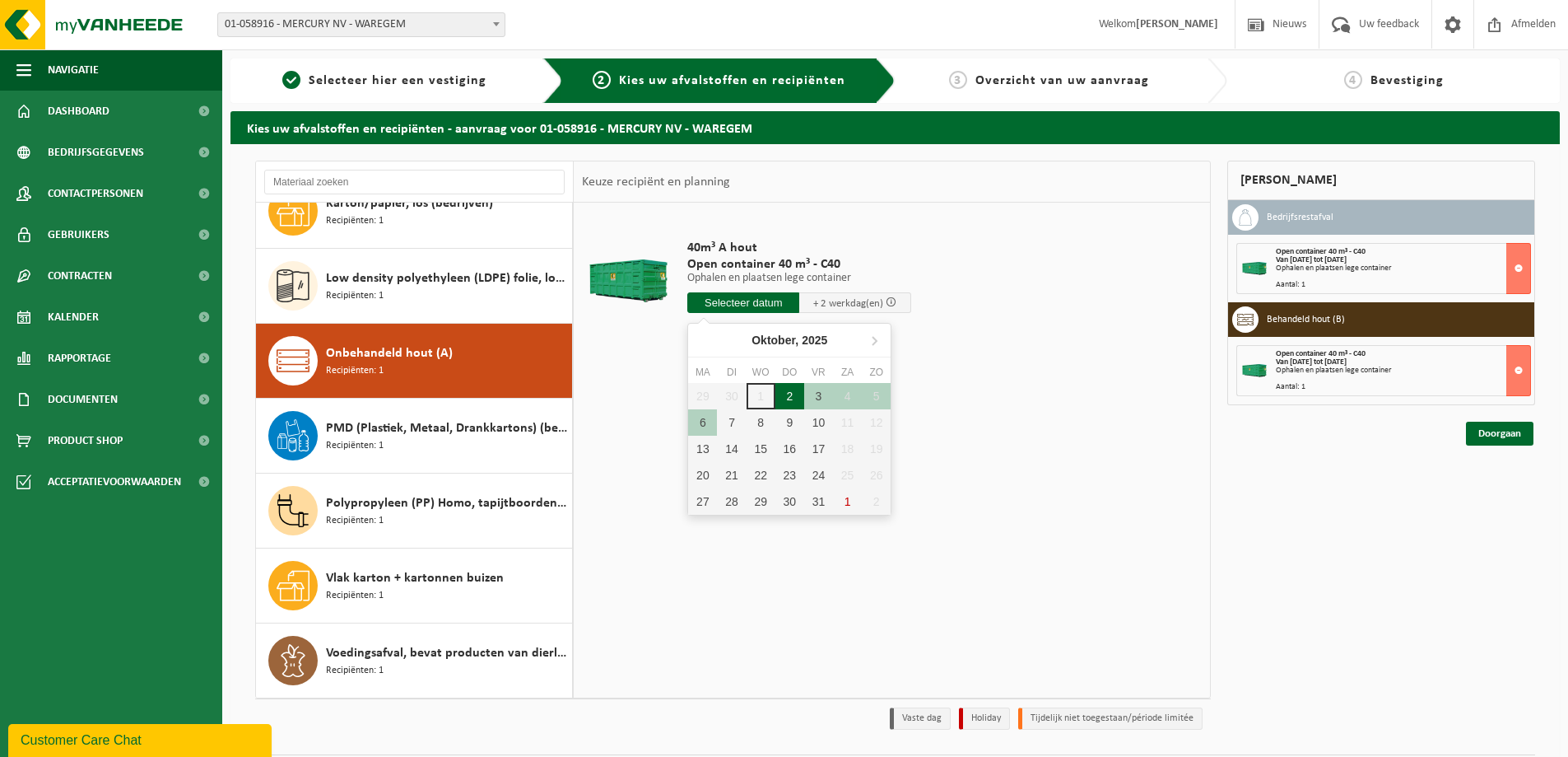
click at [794, 401] on div "2" at bounding box center [790, 396] width 29 height 26
type input "Van 2025-10-02"
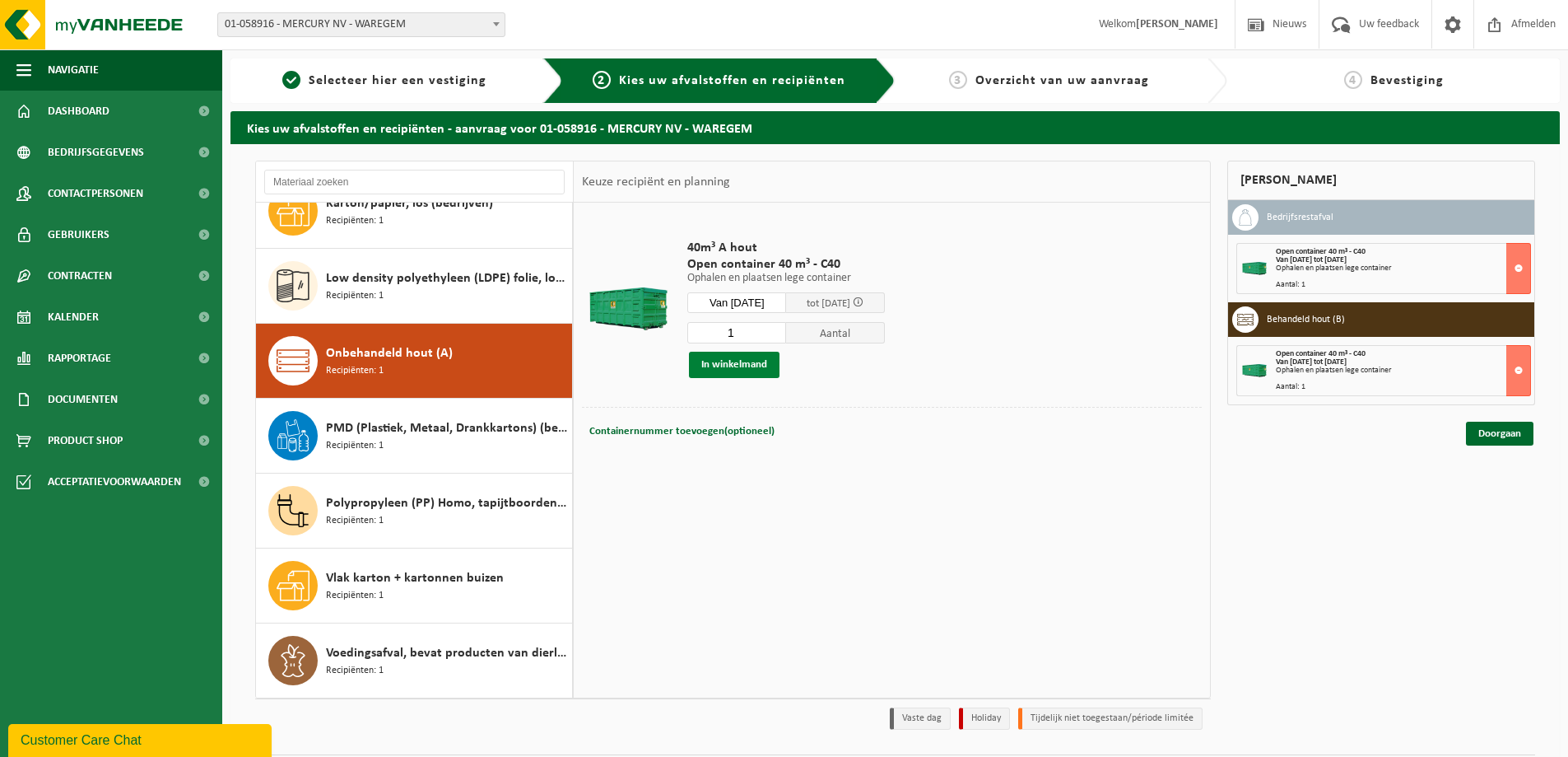
click at [724, 362] on button "In winkelmand" at bounding box center [734, 364] width 91 height 26
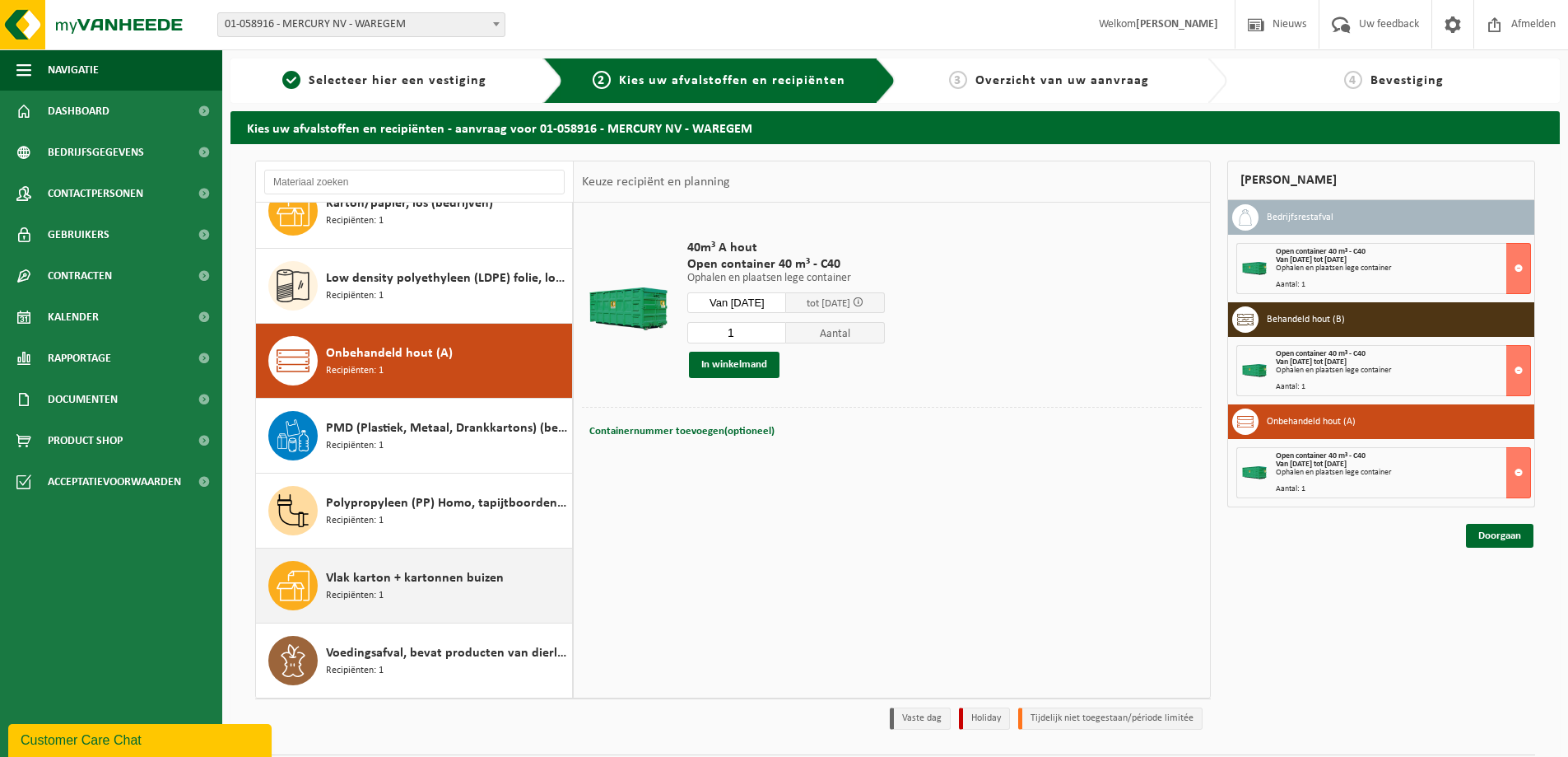
scroll to position [48, 0]
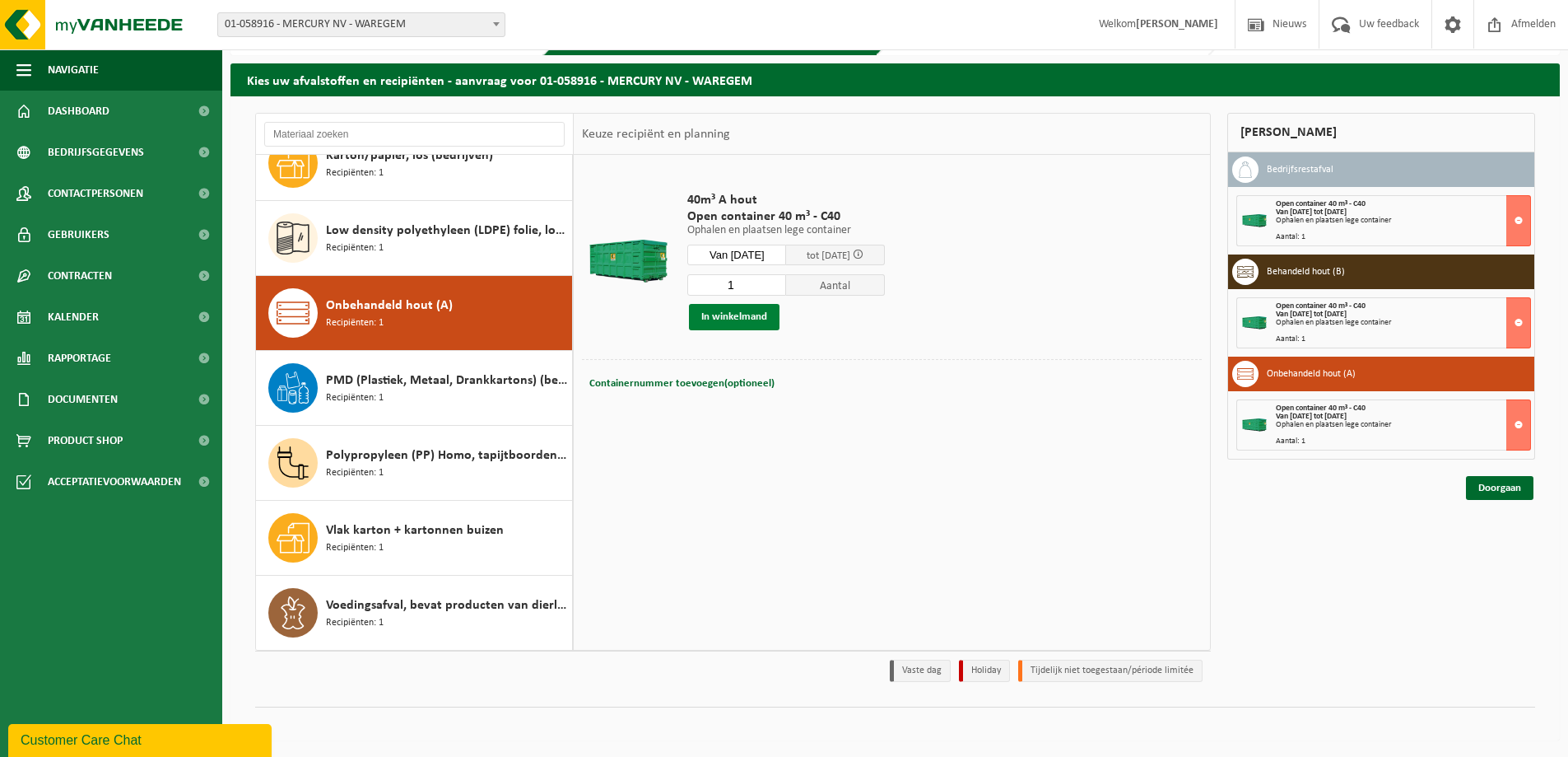
click at [746, 322] on button "In winkelmand" at bounding box center [734, 316] width 91 height 26
click at [1511, 499] on link "Doorgaan" at bounding box center [1500, 487] width 67 height 23
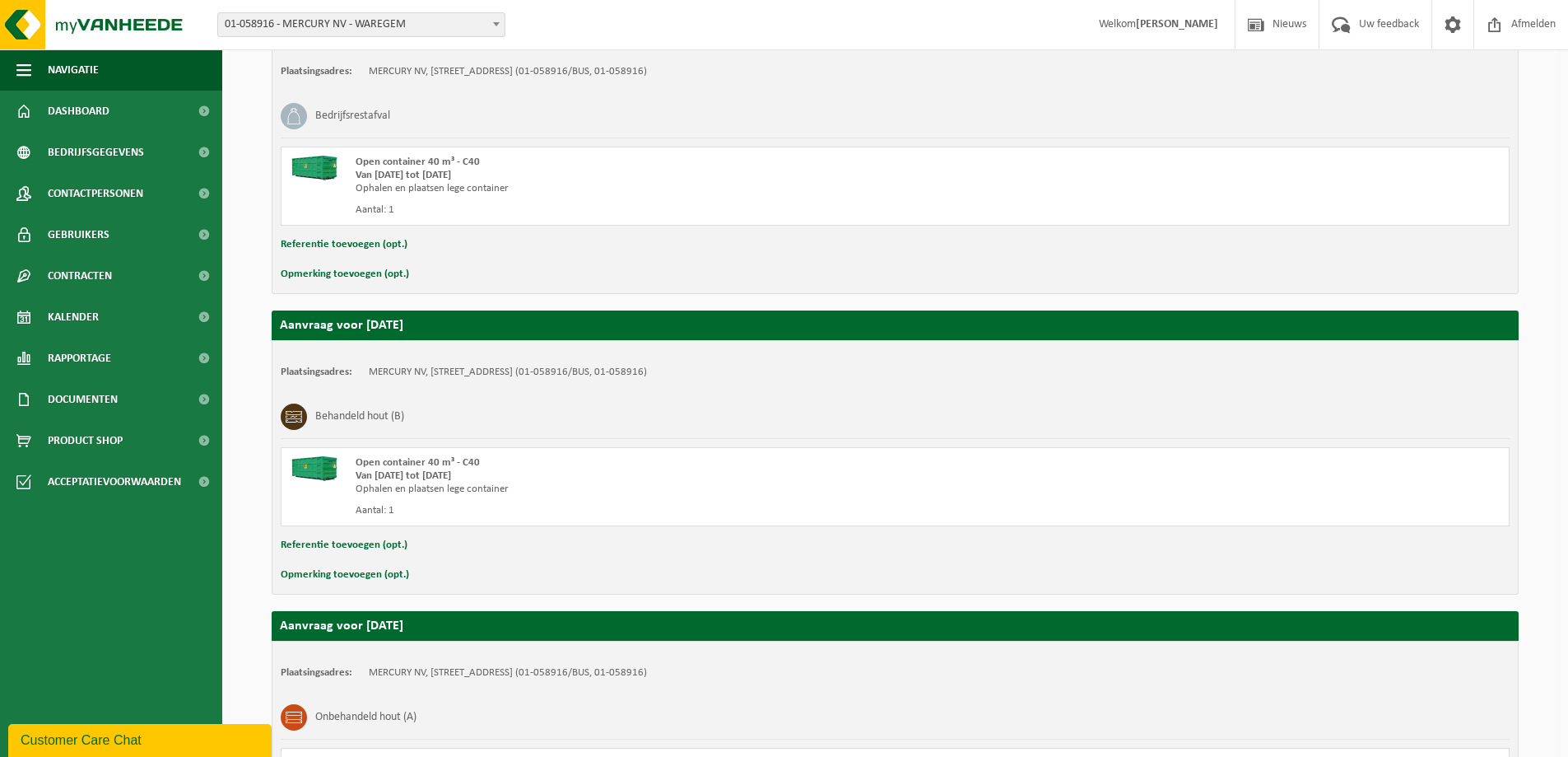
scroll to position [551, 0]
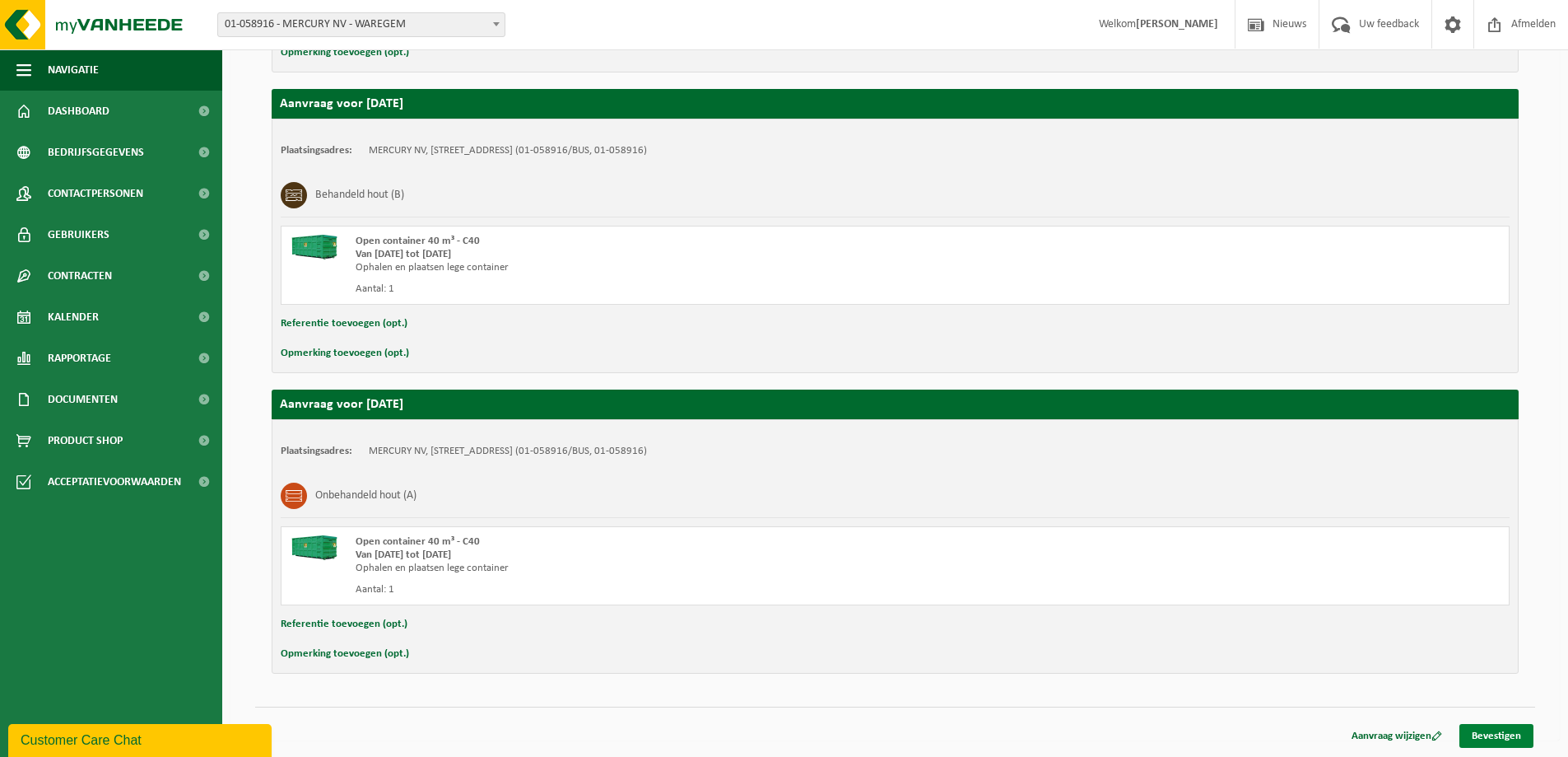
click at [1520, 737] on link "Bevestigen" at bounding box center [1497, 736] width 74 height 23
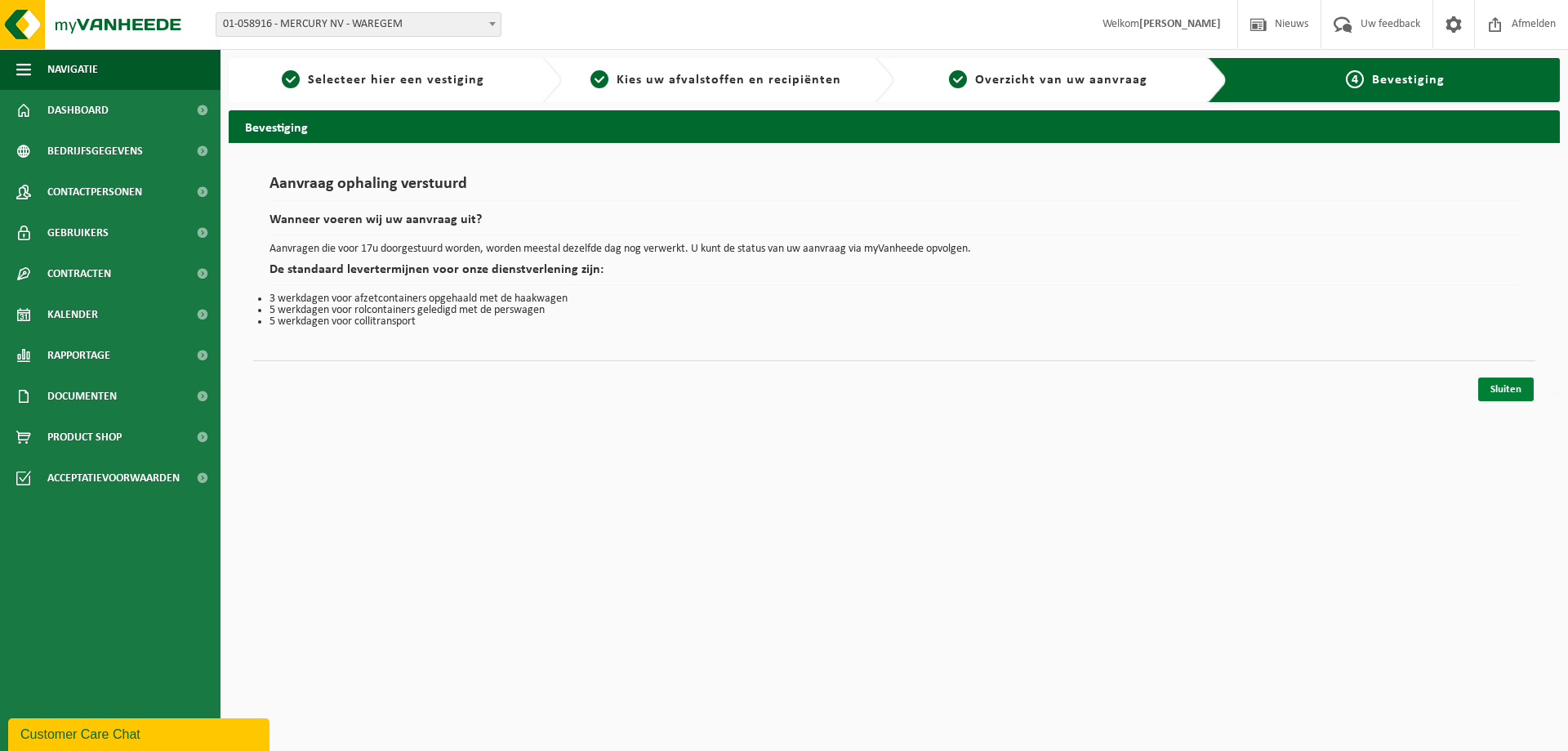
click at [1503, 391] on link "Sluiten" at bounding box center [1505, 390] width 55 height 23
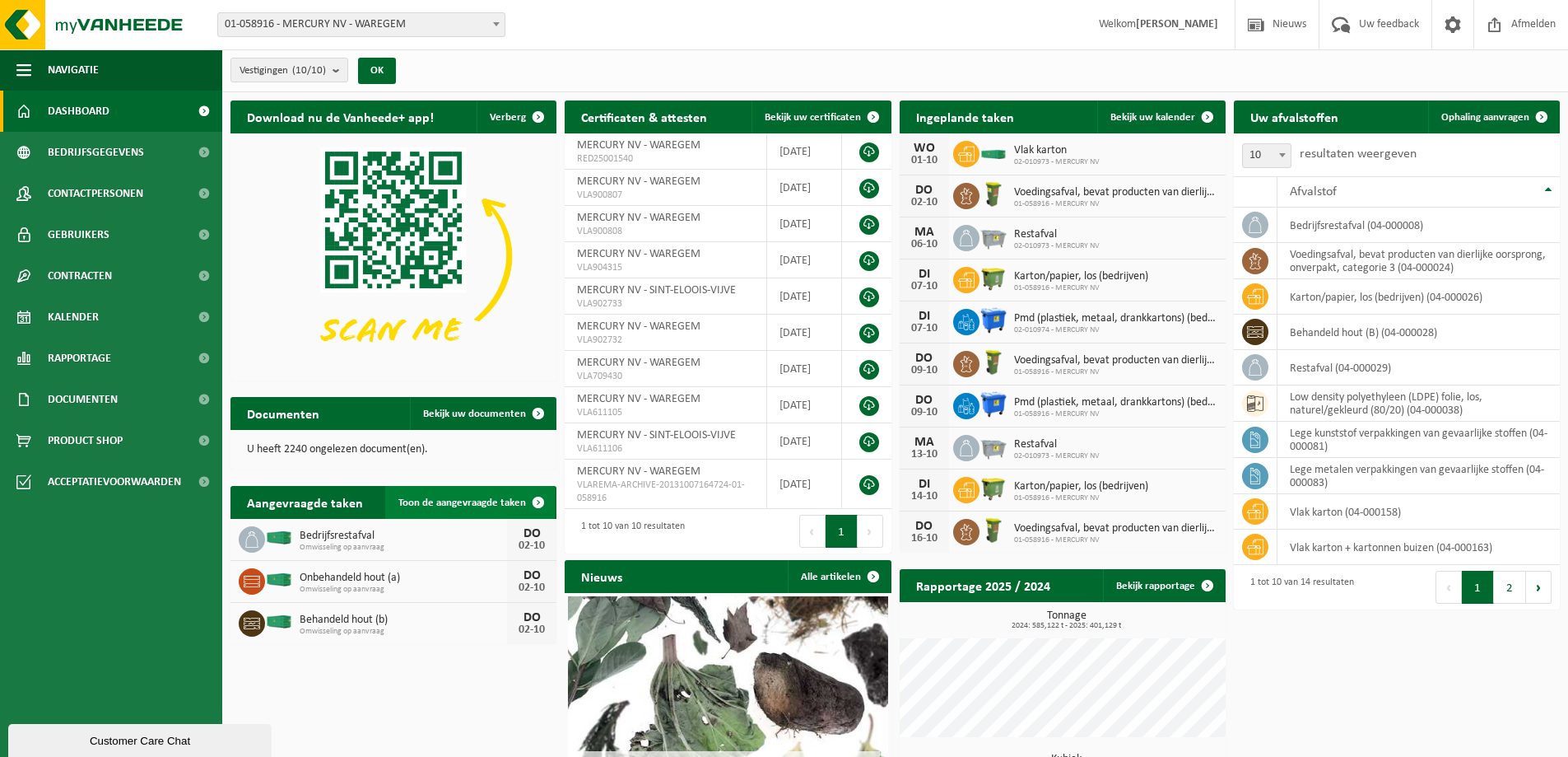
click at [488, 507] on span "Toon de aangevraagde taken" at bounding box center [462, 502] width 128 height 11
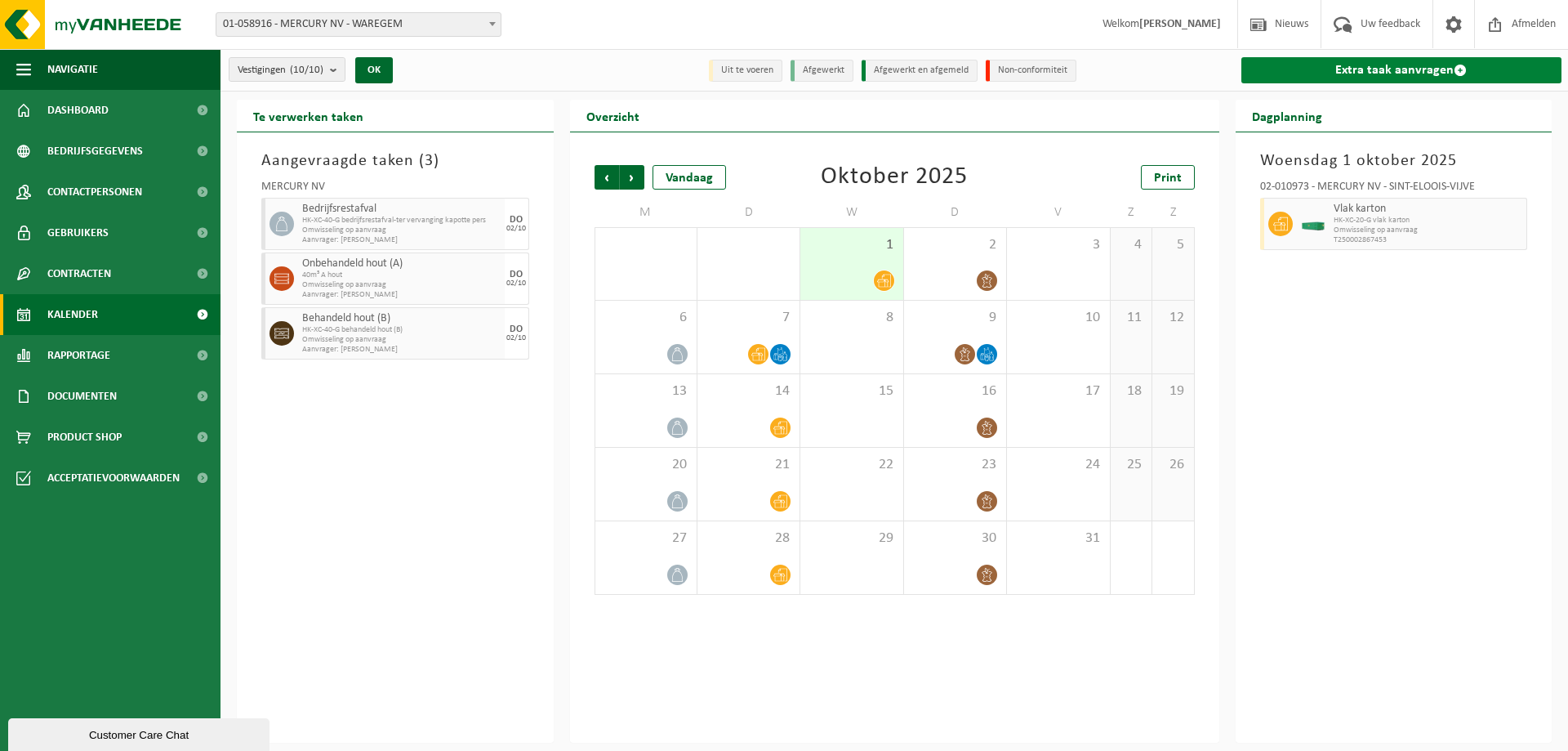
click at [1461, 75] on span at bounding box center [1460, 70] width 13 height 13
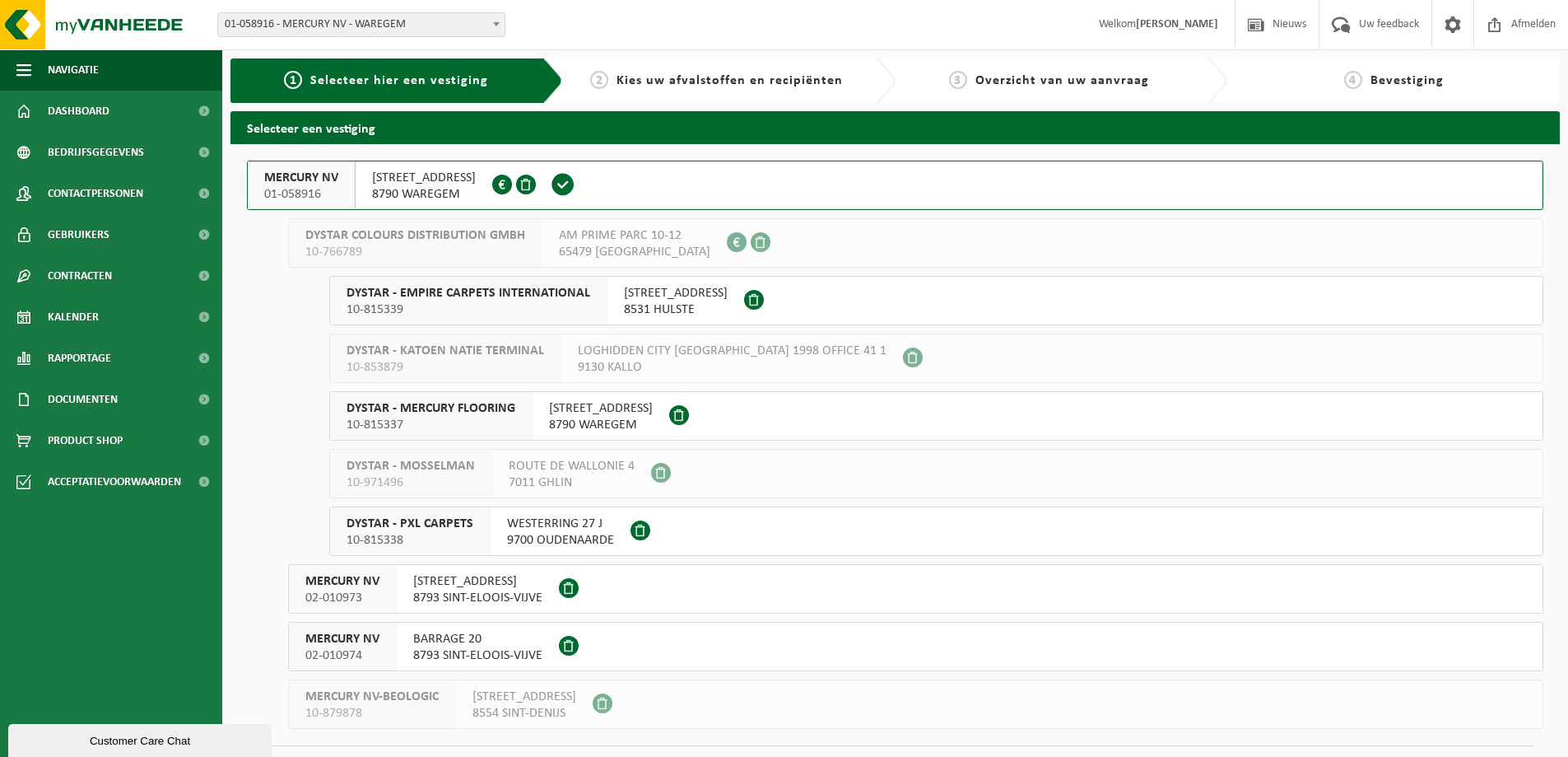
click at [659, 178] on button "MERCURY NV 01-058916 STEENOVENSTRAAT 38 8790 WAREGEM 0431.567.153" at bounding box center [895, 185] width 1297 height 50
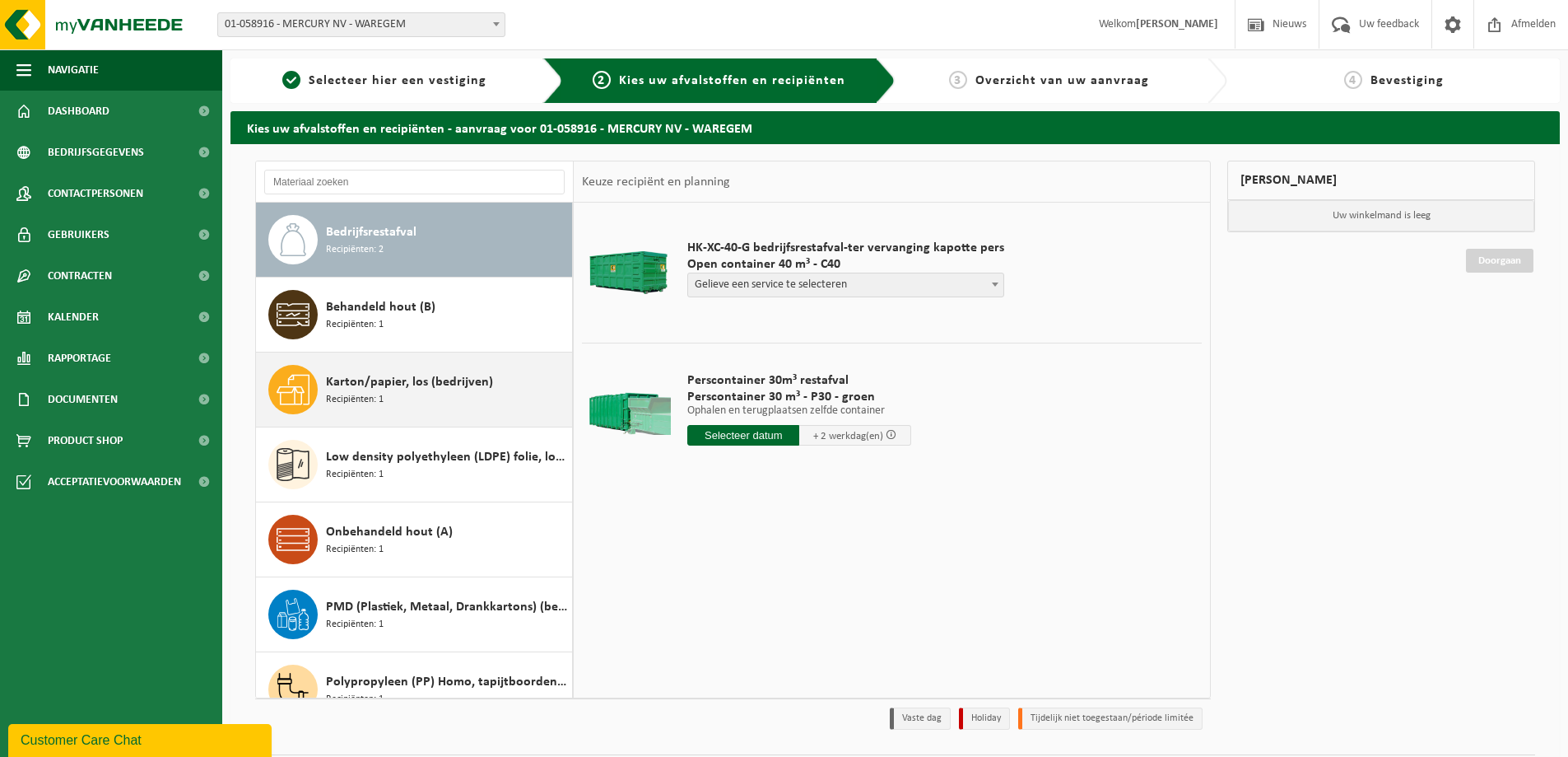
click at [393, 387] on span "Karton/papier, los (bedrijven)" at bounding box center [409, 382] width 167 height 20
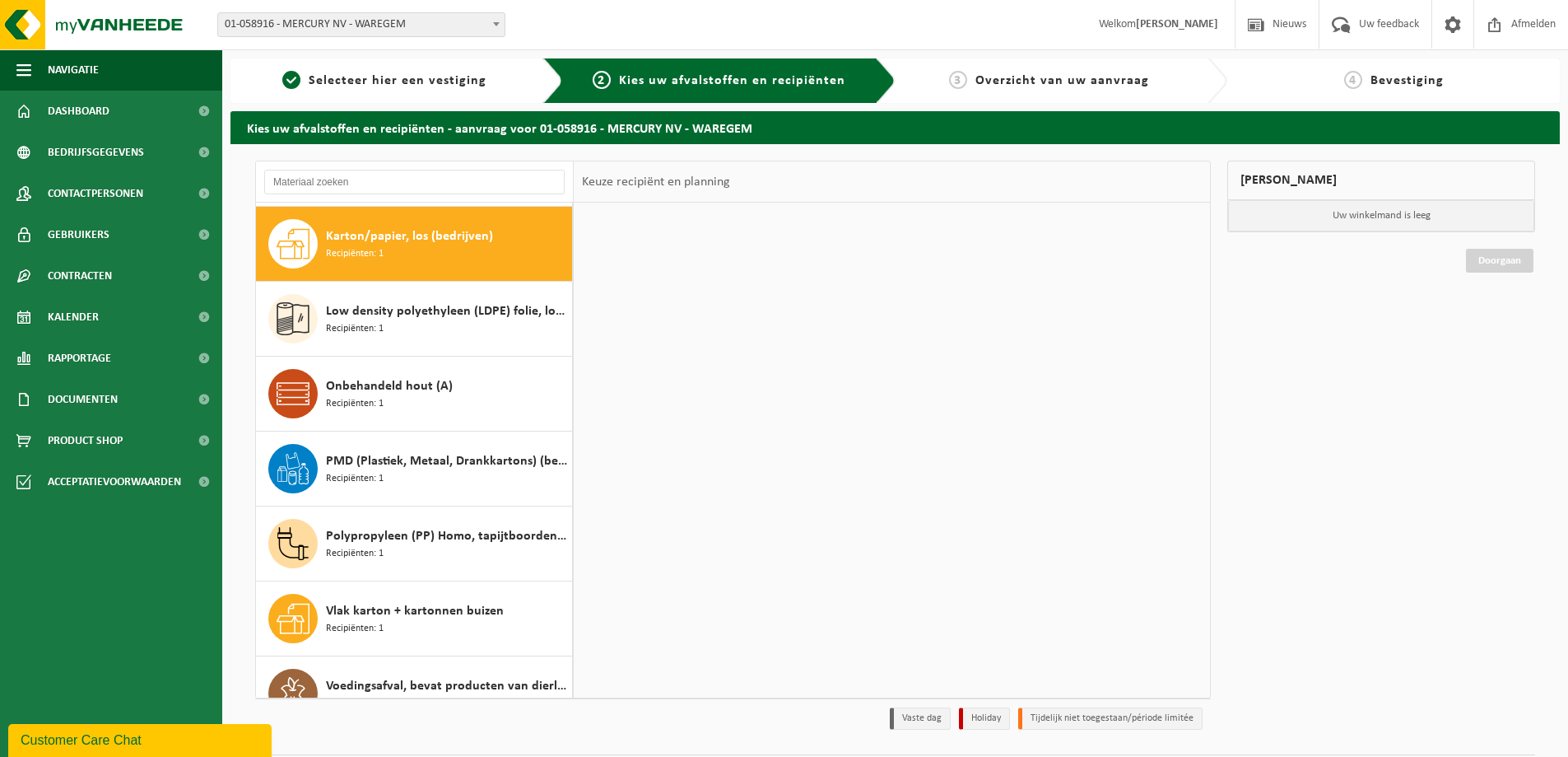
scroll to position [149, 0]
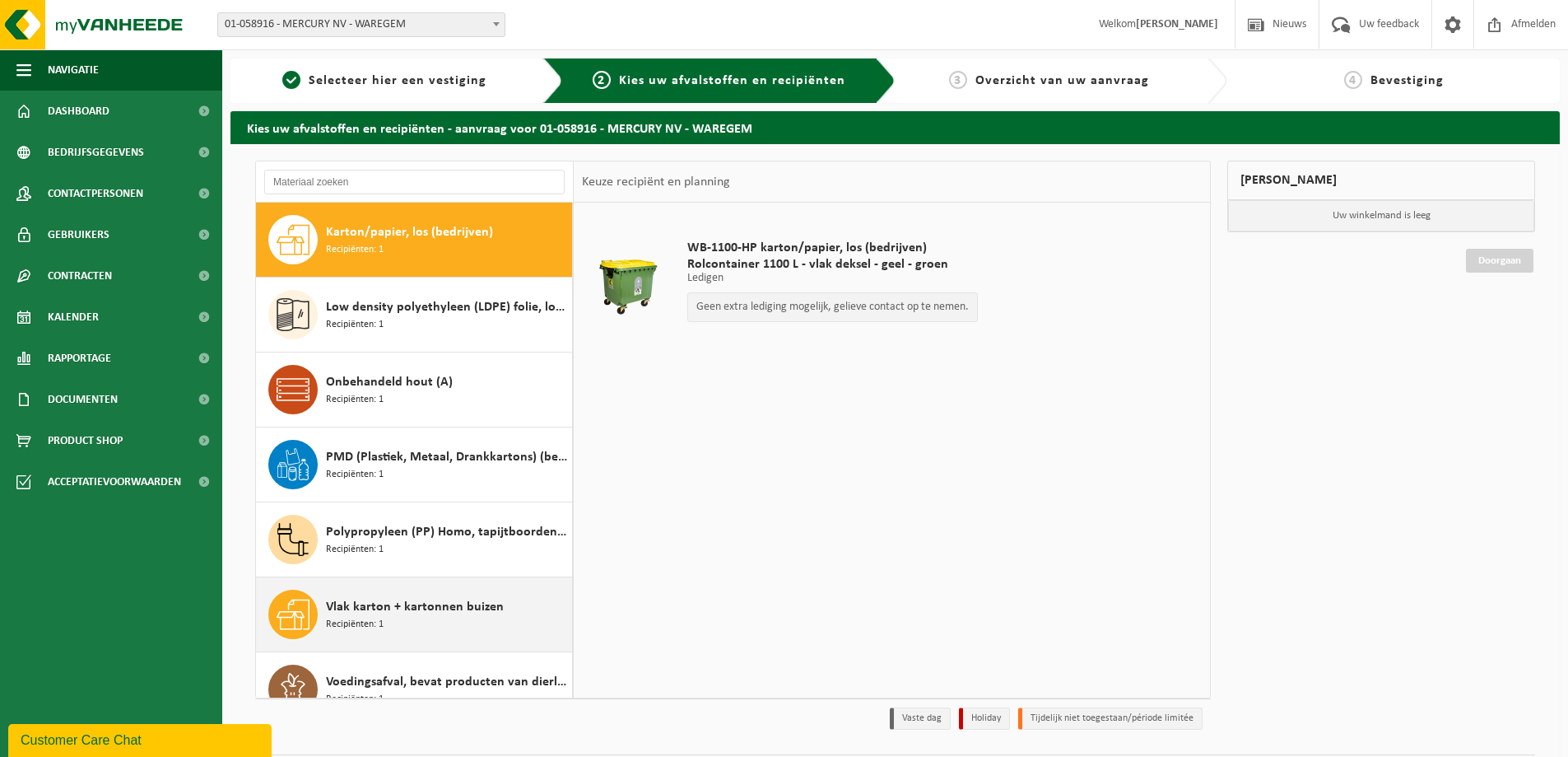
click at [401, 627] on div "Vlak karton + kartonnen buizen Recipiënten: 1" at bounding box center [447, 614] width 242 height 50
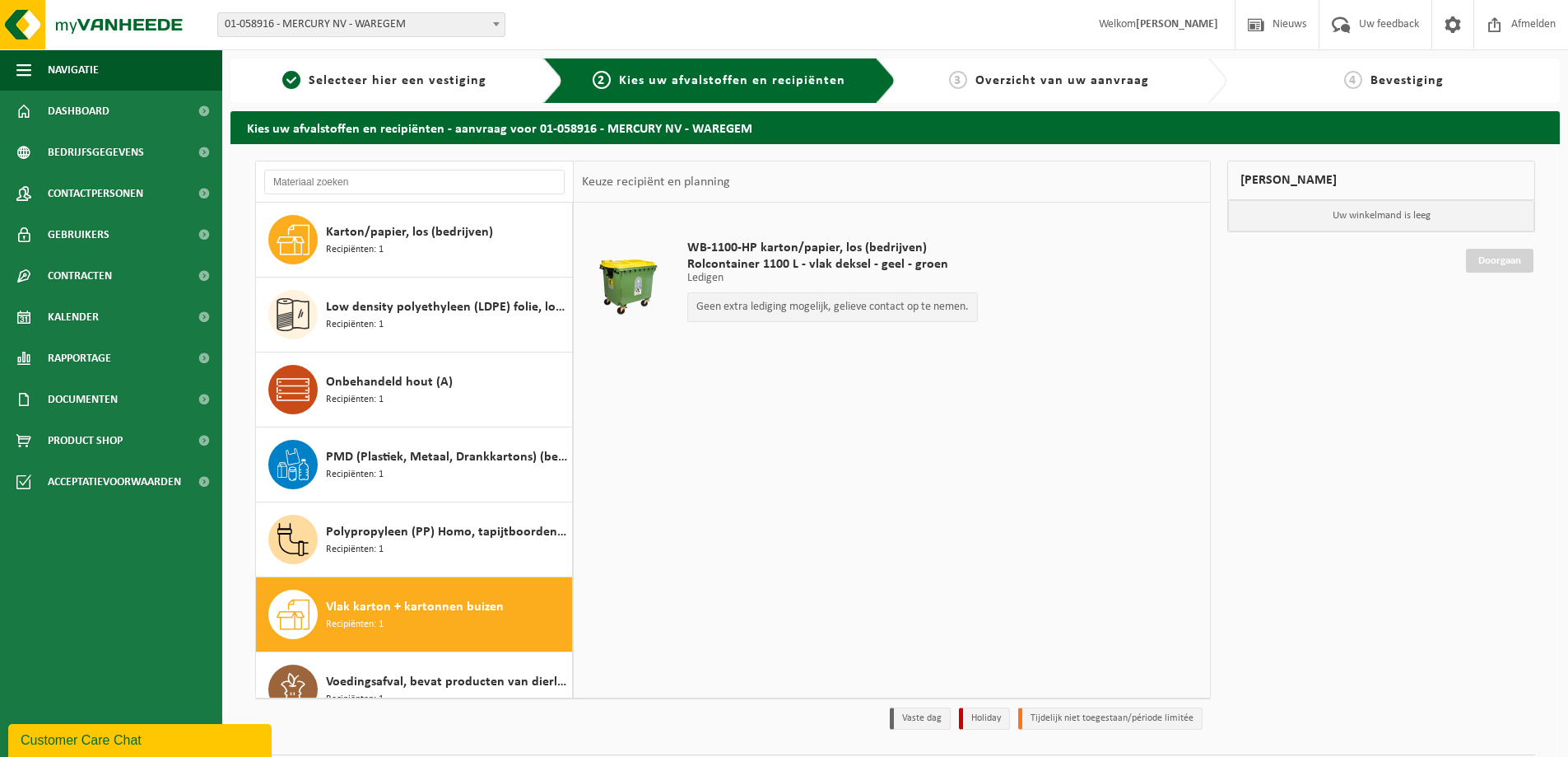
scroll to position [179, 0]
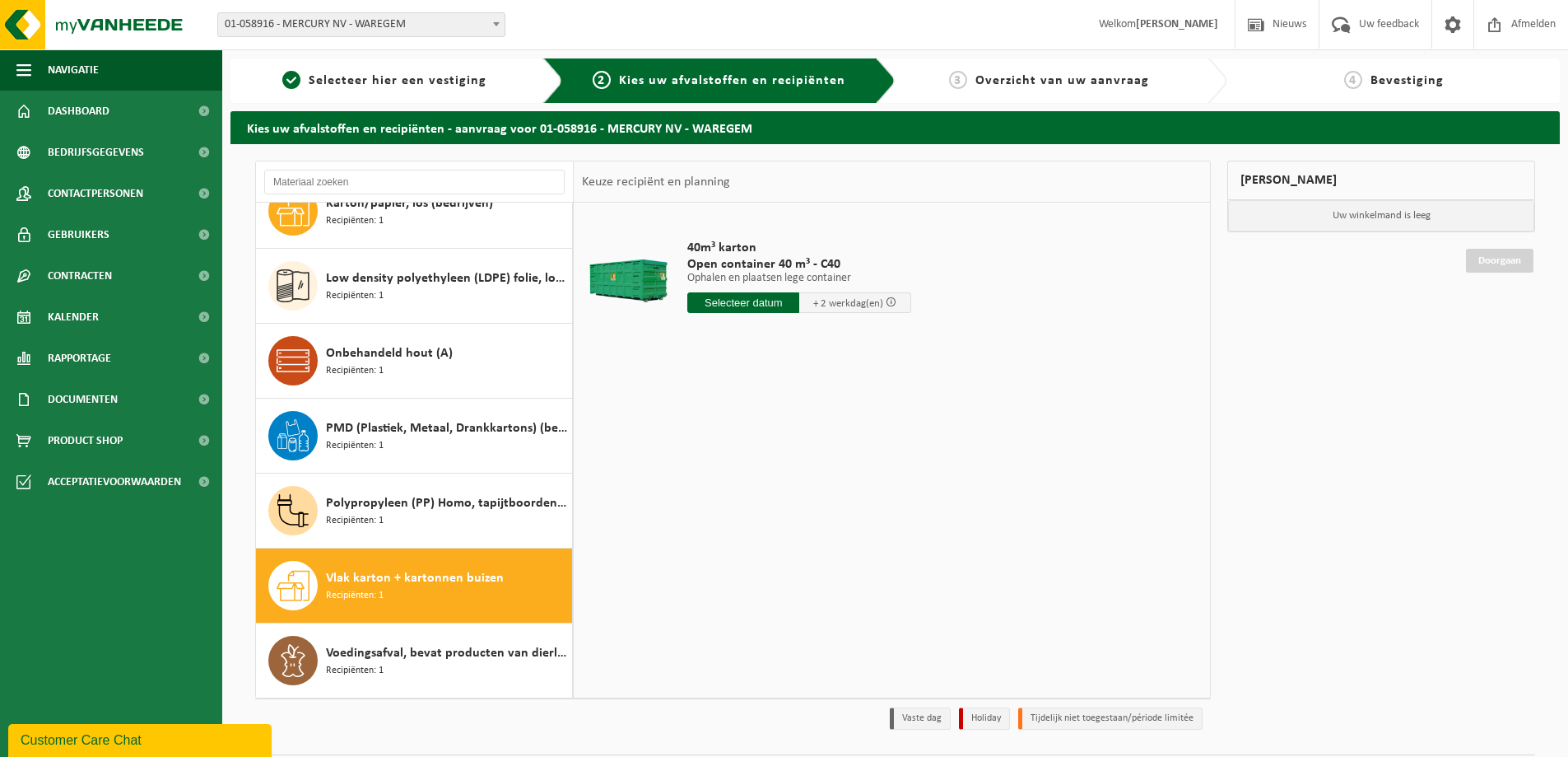
click at [755, 299] on input "text" at bounding box center [743, 302] width 112 height 21
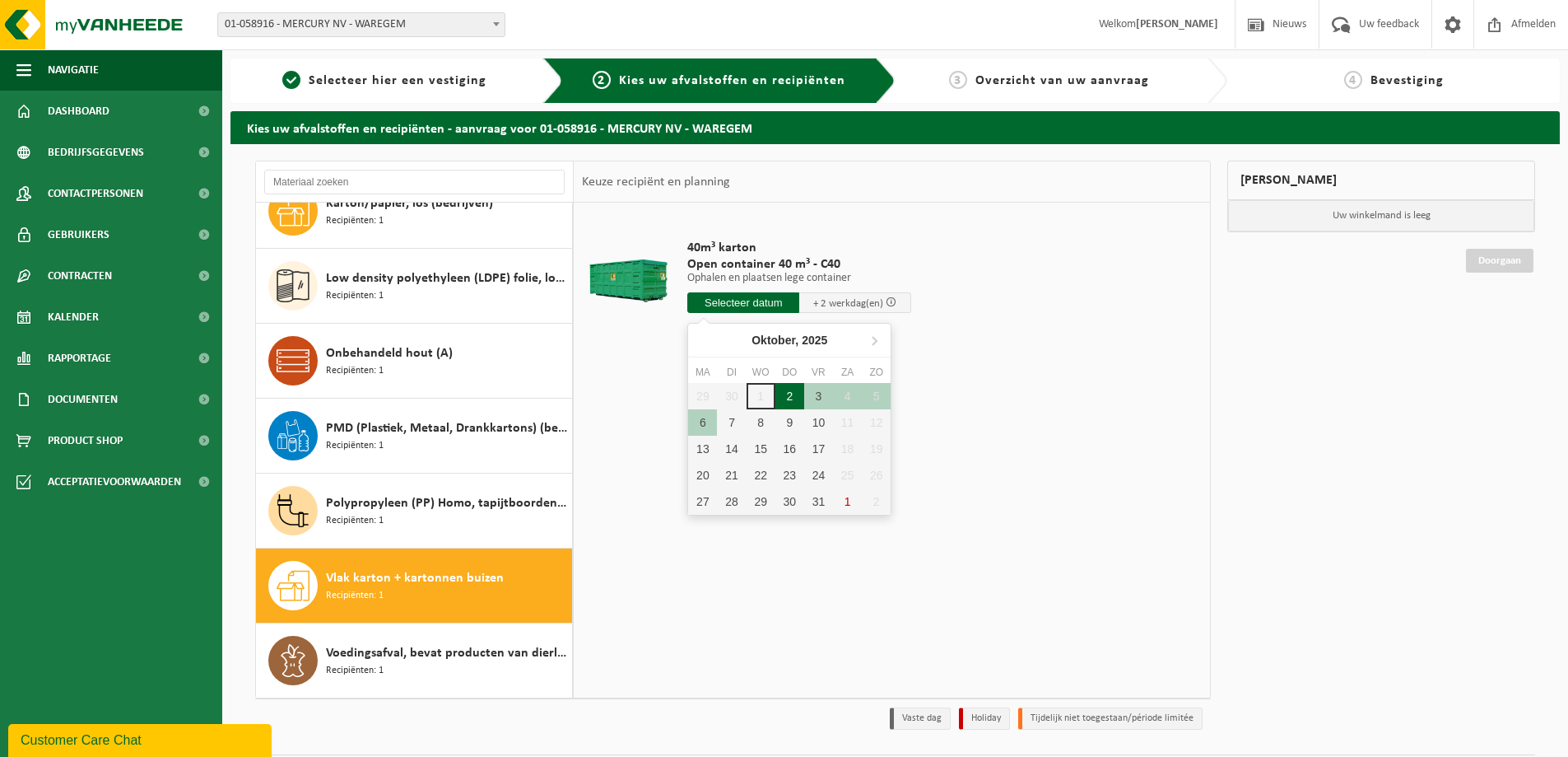
click at [789, 398] on div "2" at bounding box center [790, 396] width 29 height 26
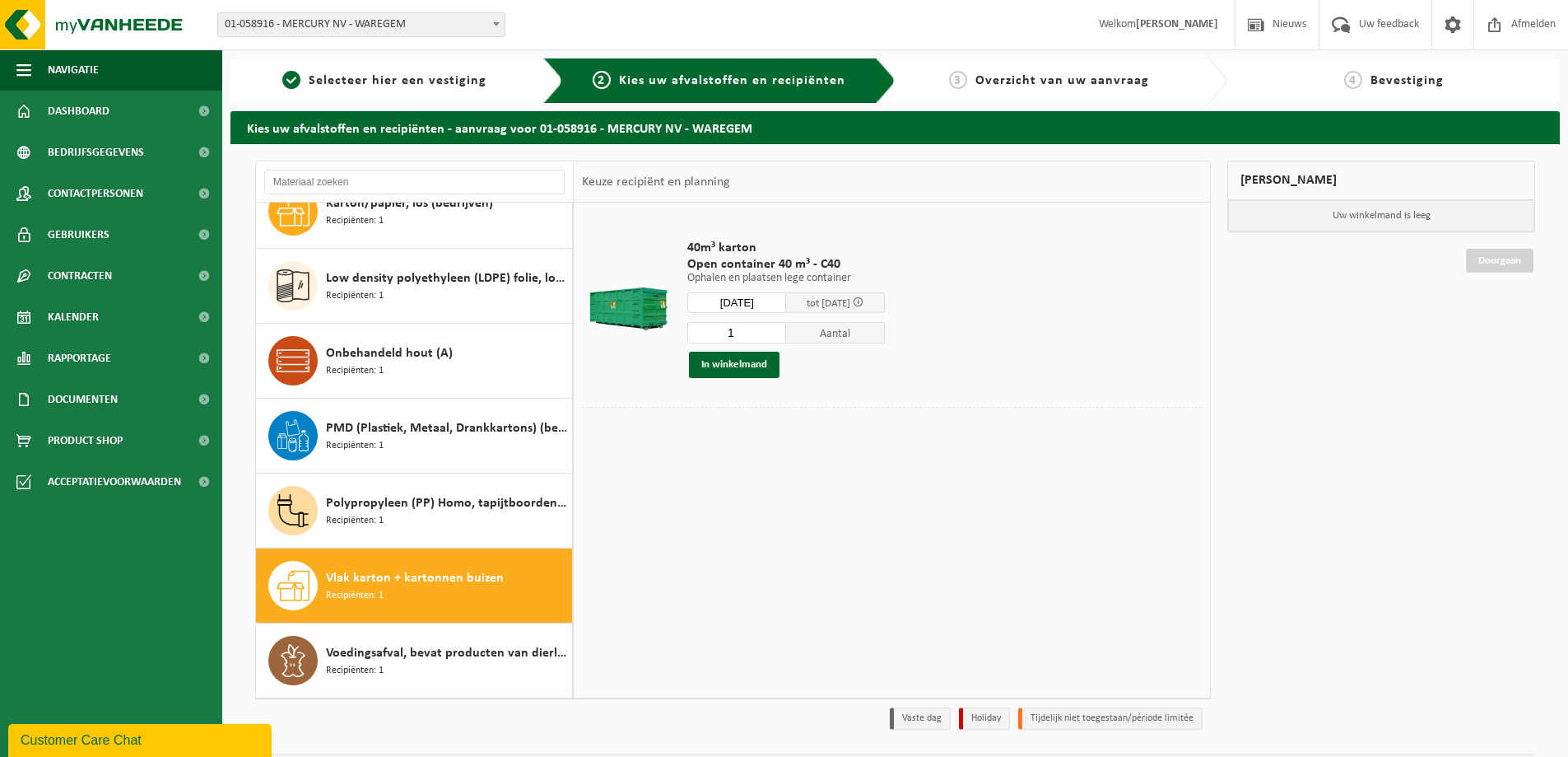
type input "Van 2025-10-02"
click at [750, 364] on button "In winkelmand" at bounding box center [734, 364] width 91 height 26
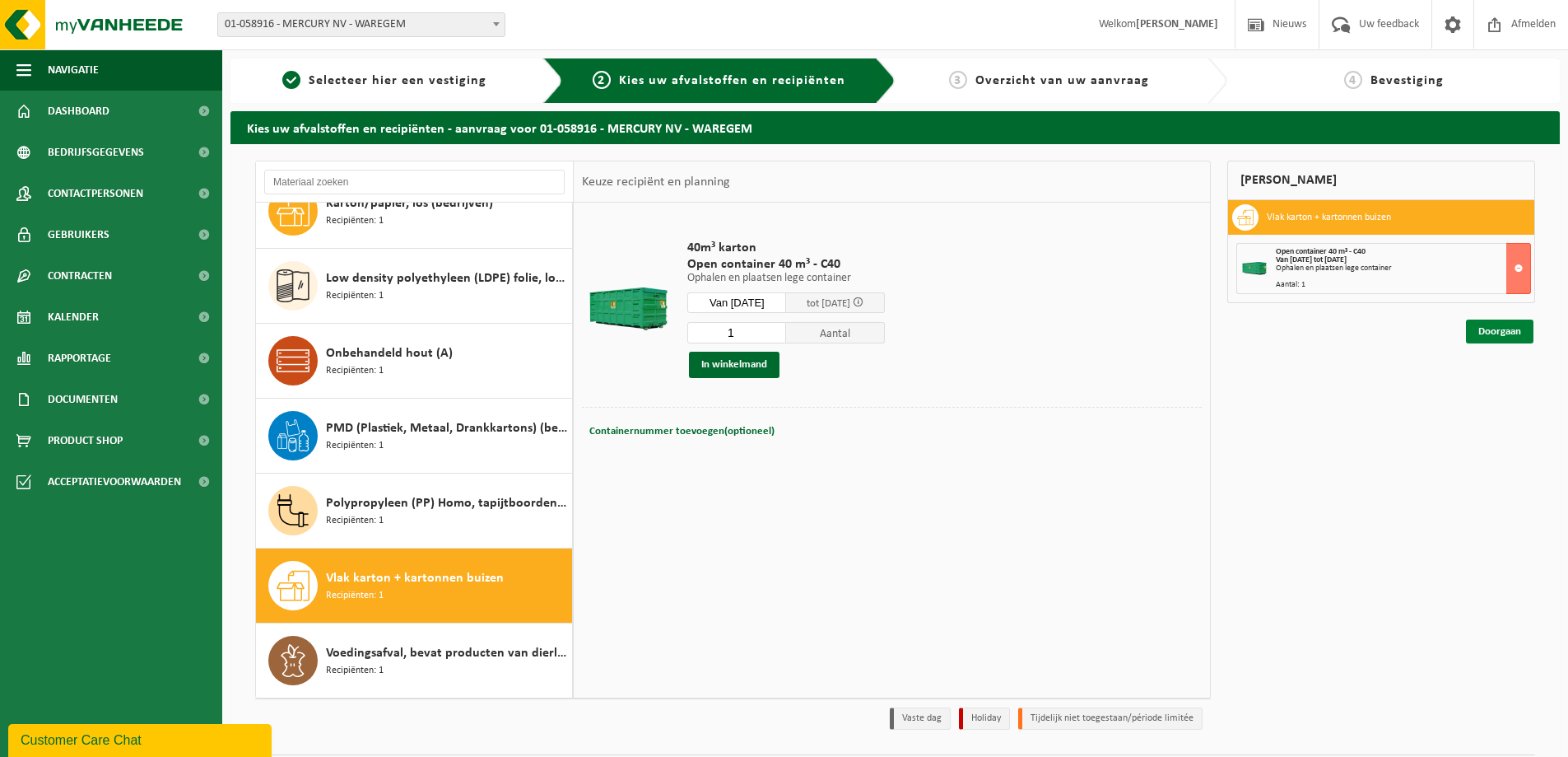
click at [1506, 334] on link "Doorgaan" at bounding box center [1500, 331] width 67 height 23
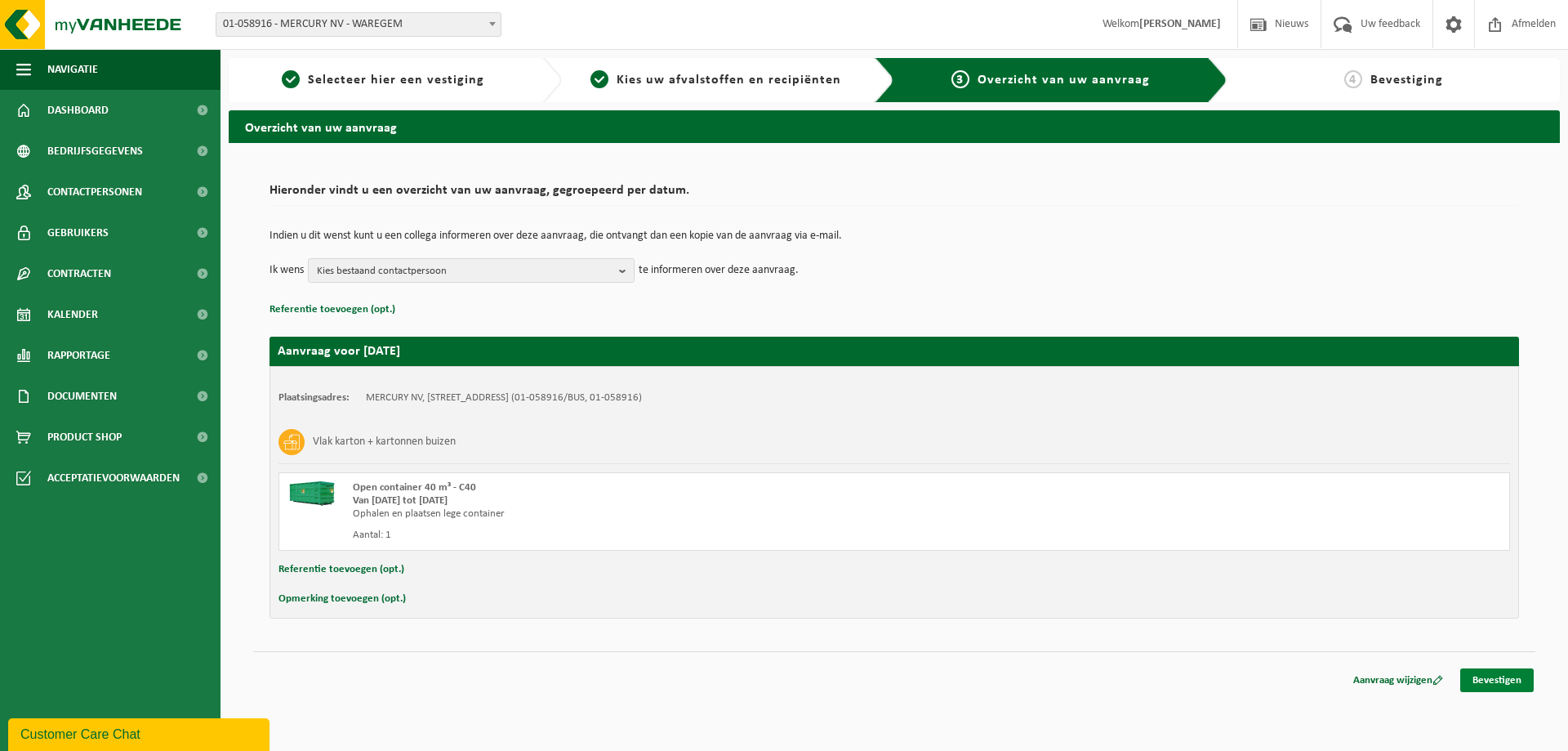
click at [1496, 675] on link "Bevestigen" at bounding box center [1497, 680] width 74 height 23
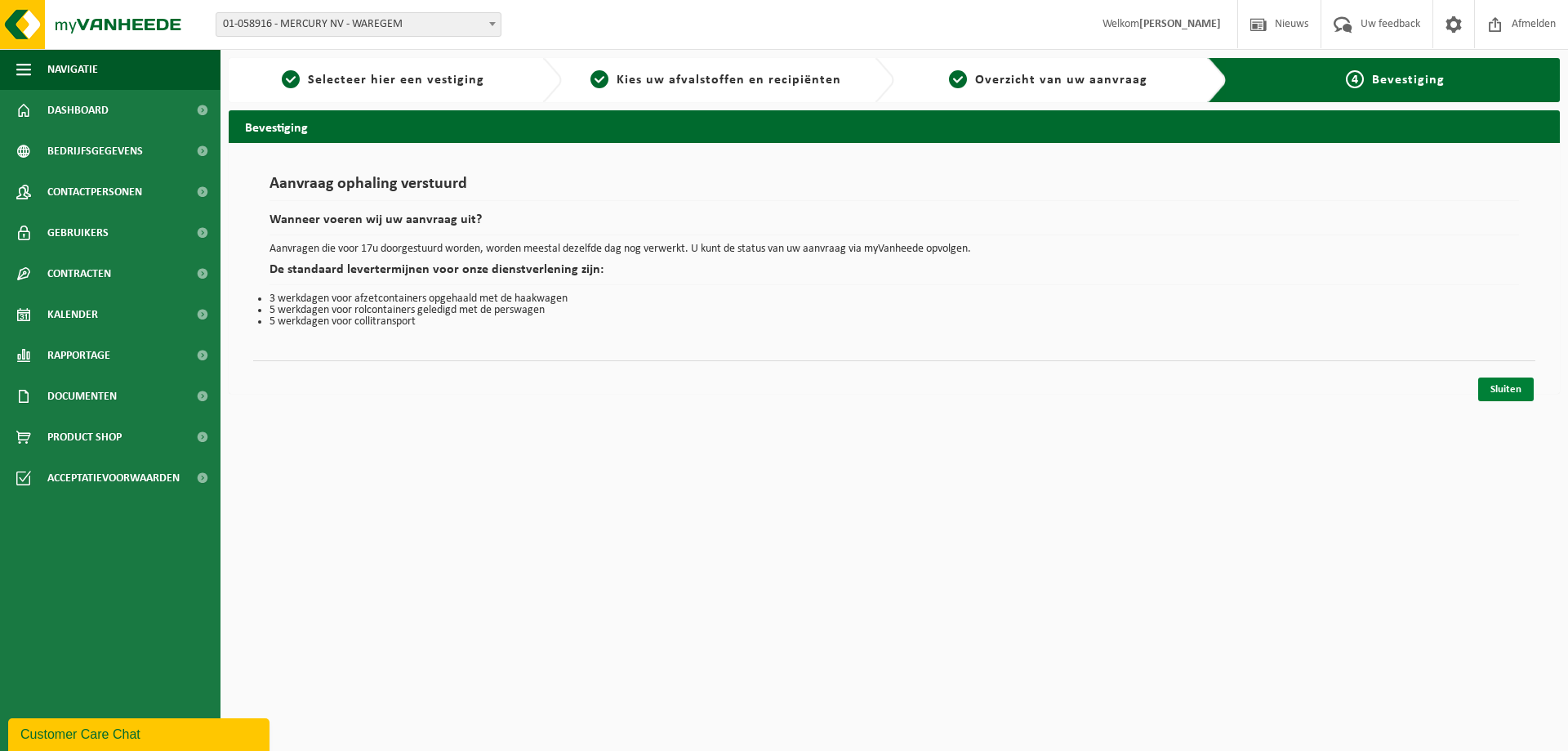
click at [1513, 392] on link "Sluiten" at bounding box center [1505, 390] width 55 height 23
